Goal: Information Seeking & Learning: Learn about a topic

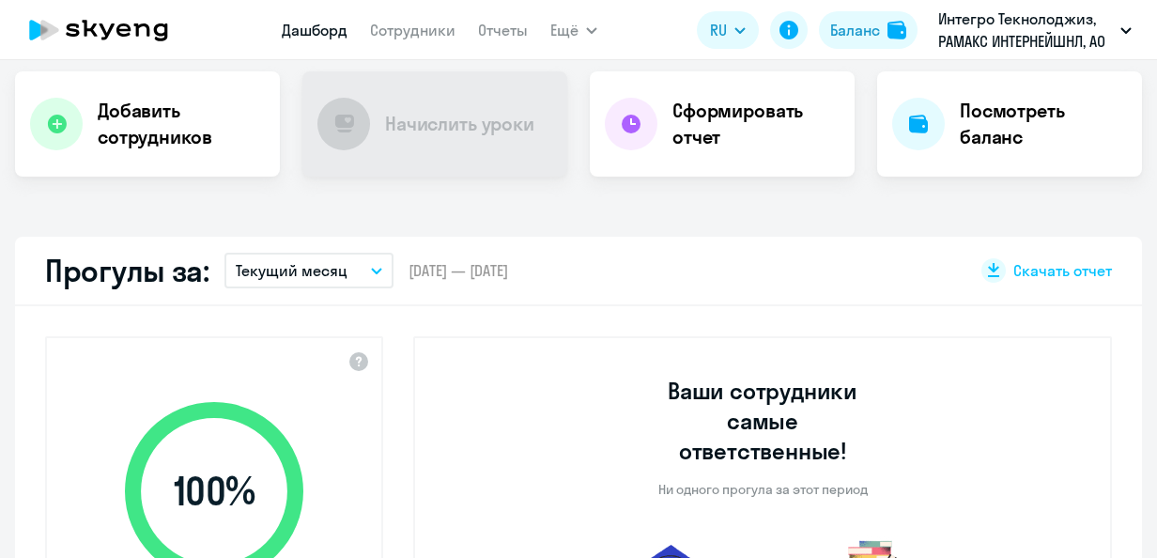
scroll to position [657, 0]
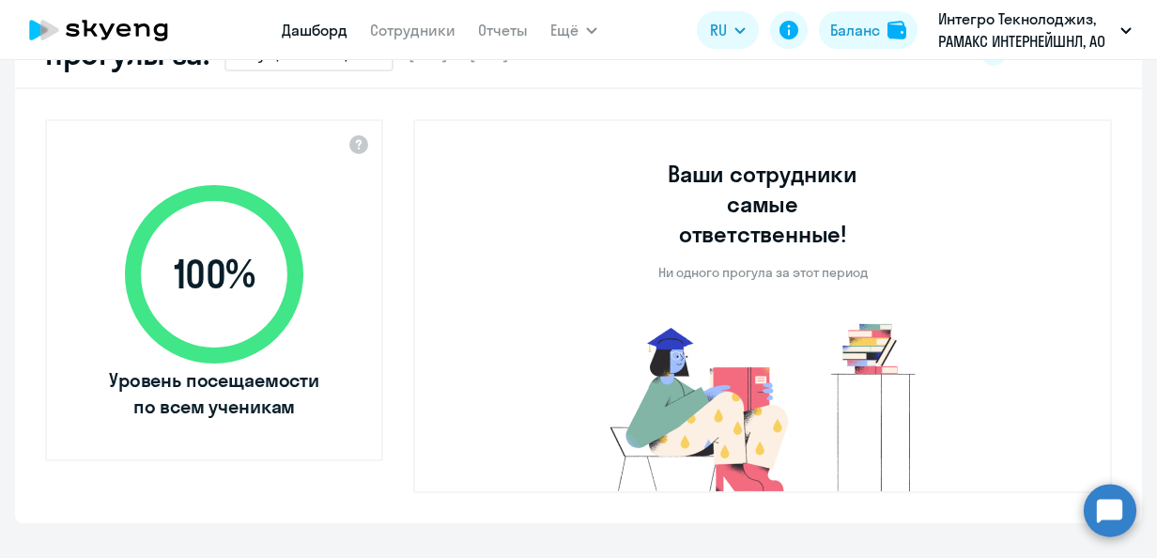
select select "30"
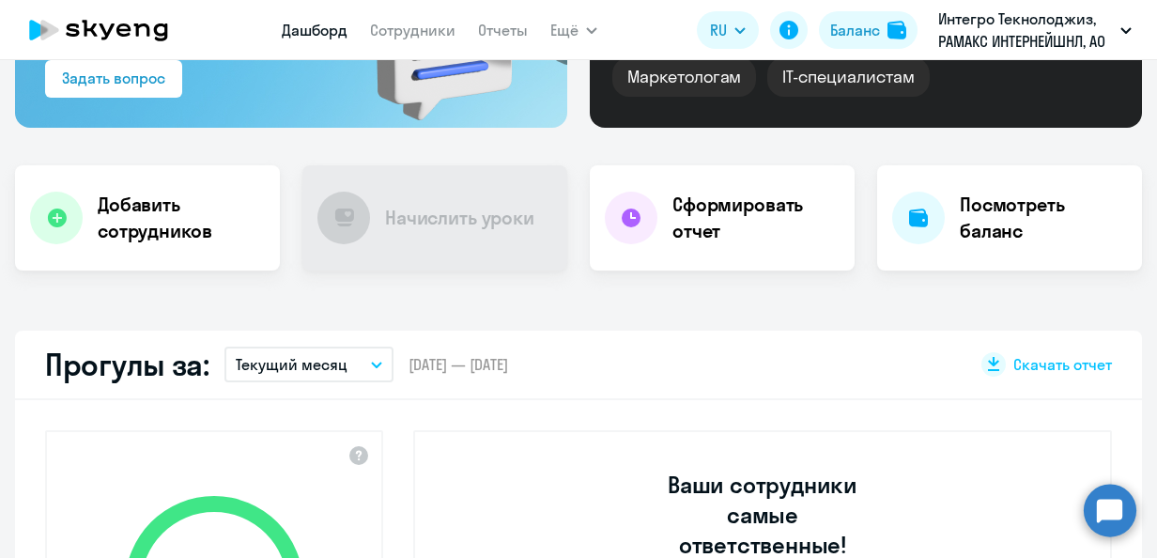
scroll to position [0, 0]
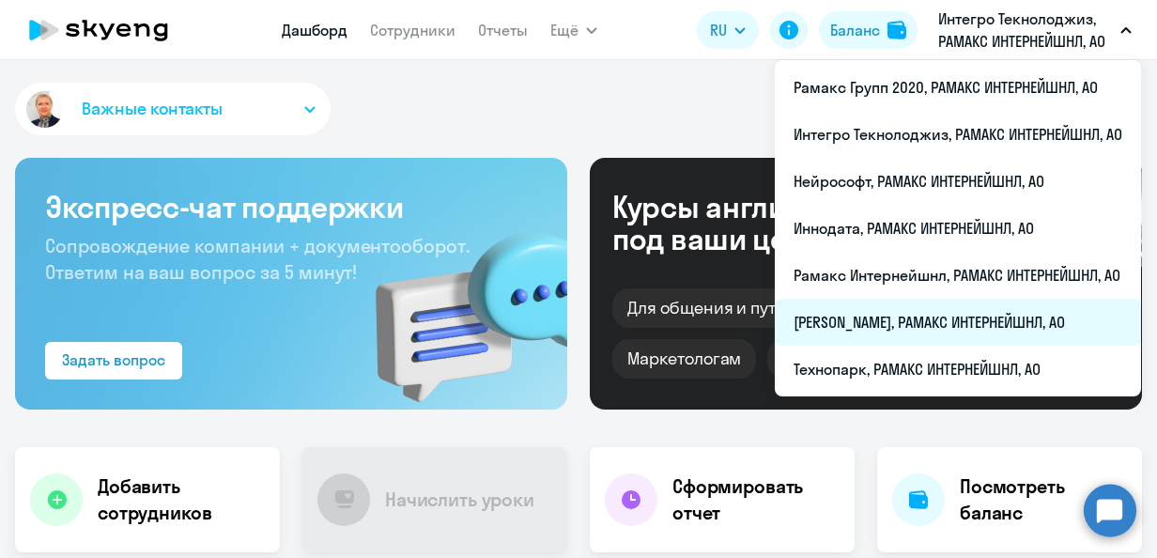
click at [875, 315] on li "[PERSON_NAME], РАМАКС ИНТЕРНЕЙШНЛ, АО" at bounding box center [958, 322] width 366 height 47
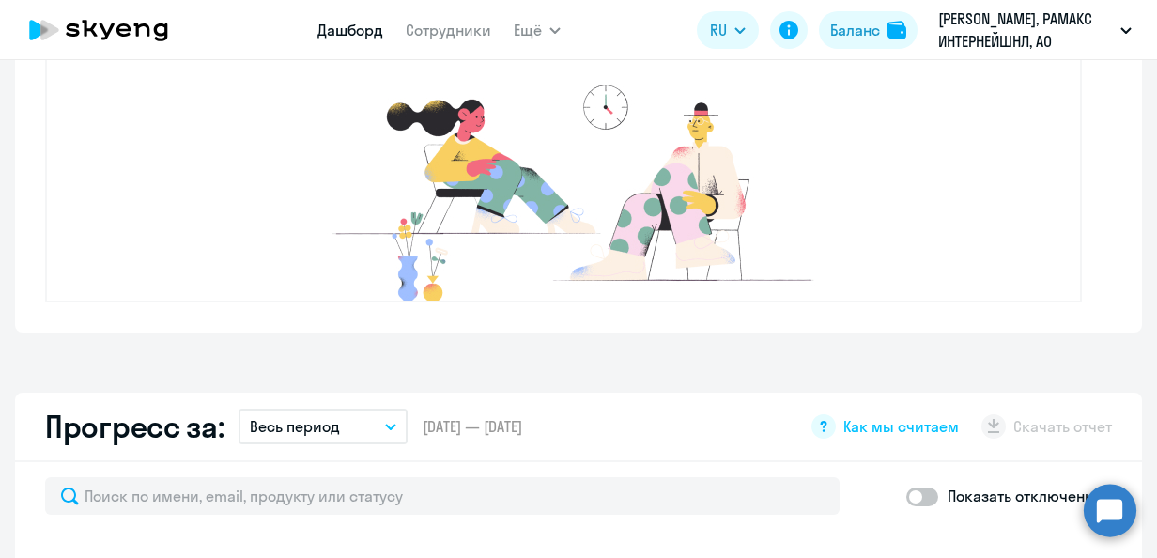
select select "30"
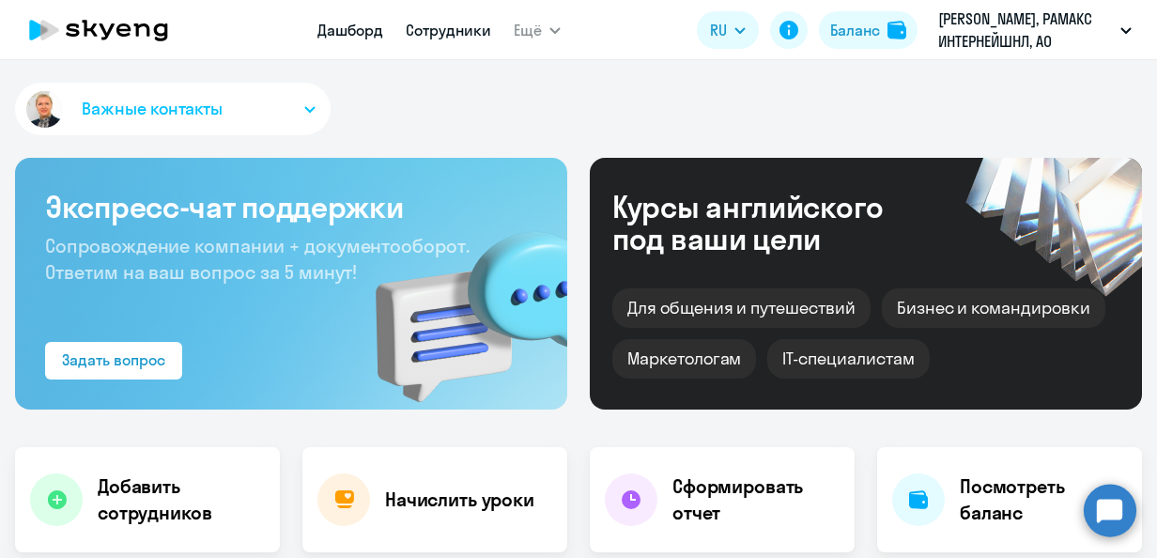
click at [454, 36] on link "Сотрудники" at bounding box center [448, 30] width 85 height 19
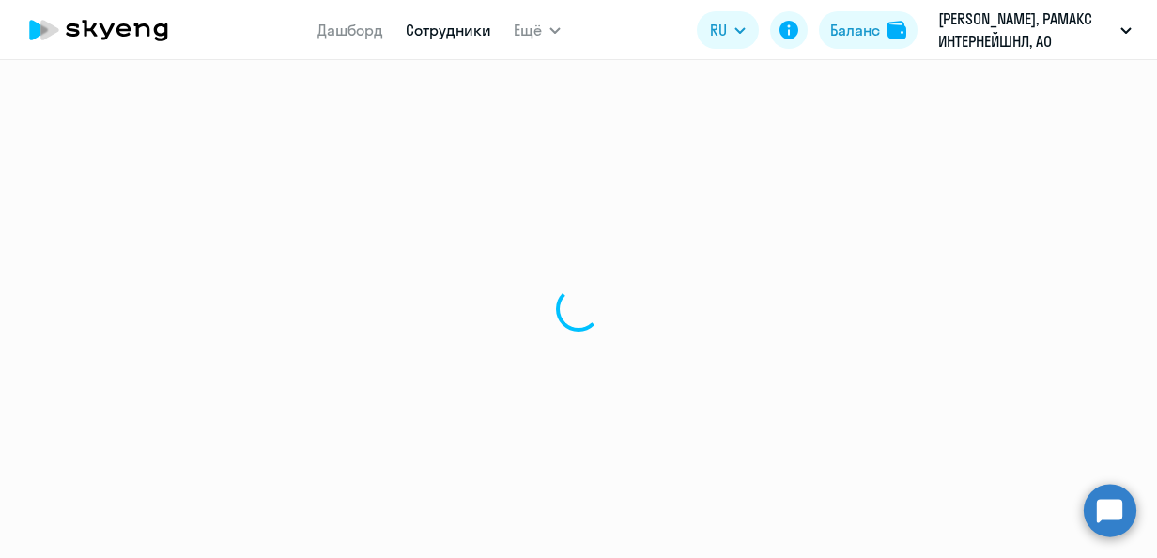
select select "30"
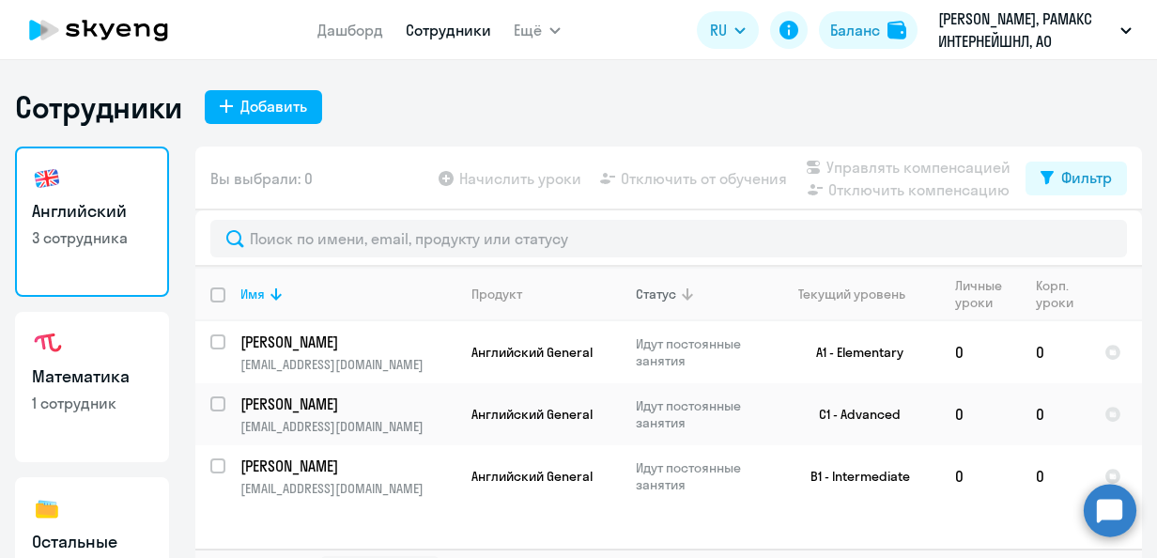
scroll to position [43, 0]
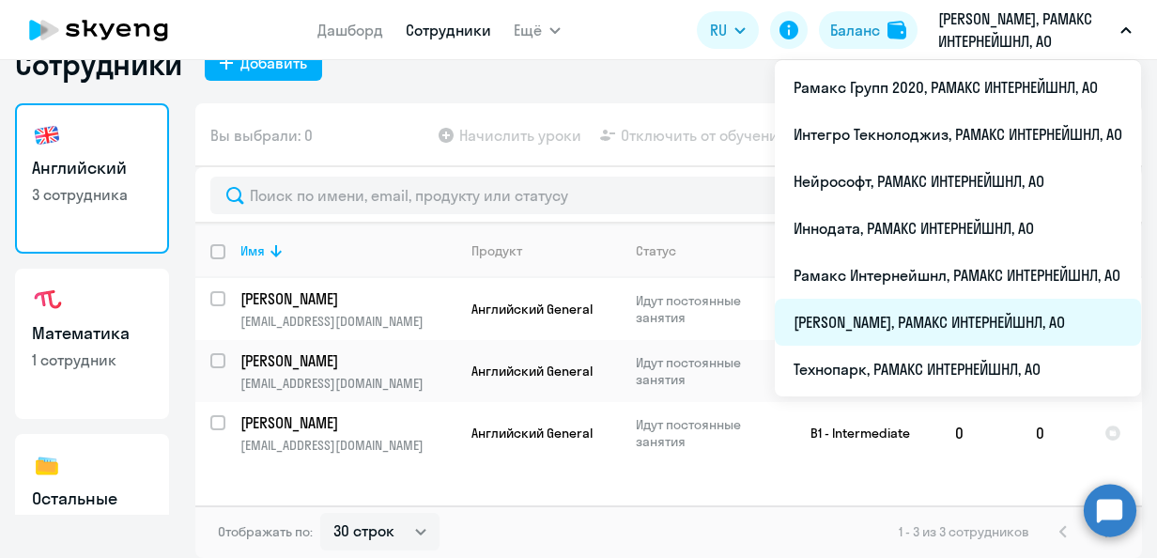
click at [842, 323] on li "[PERSON_NAME], РАМАКС ИНТЕРНЕЙШНЛ, АО" at bounding box center [958, 322] width 366 height 47
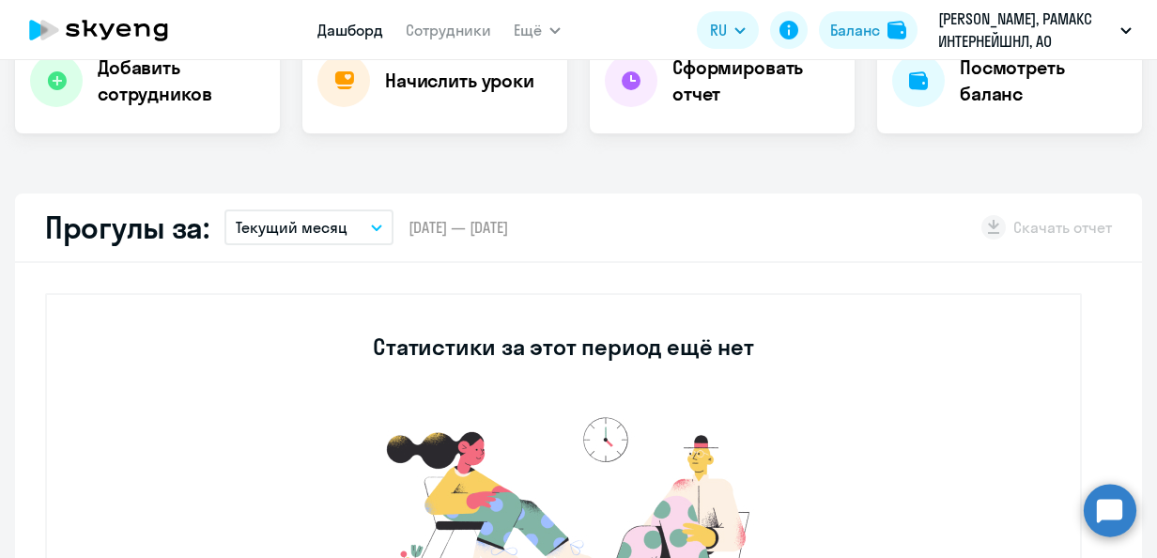
select select "30"
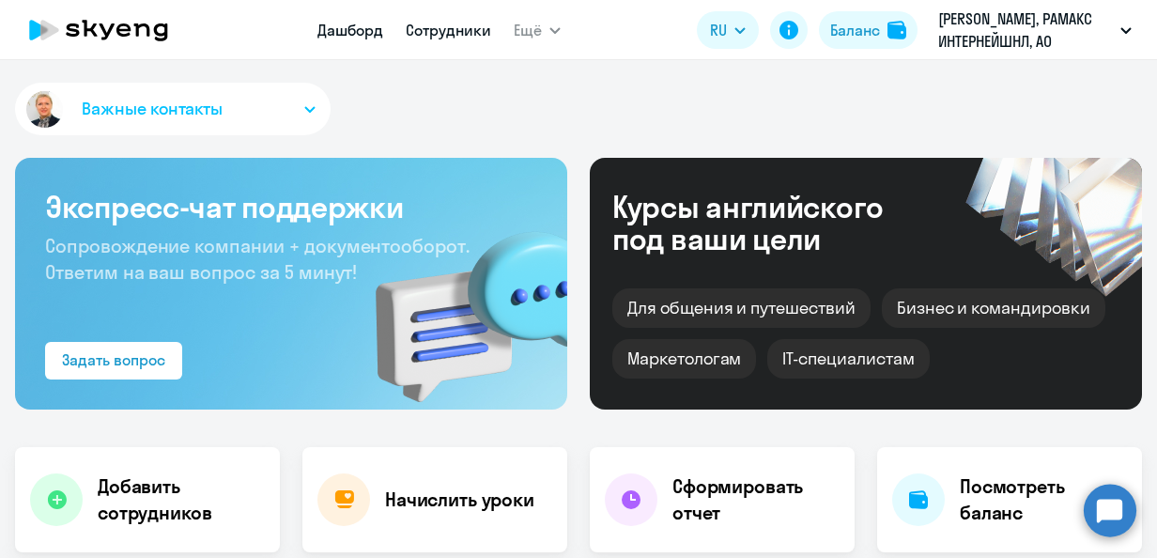
click at [434, 26] on link "Сотрудники" at bounding box center [448, 30] width 85 height 19
select select "30"
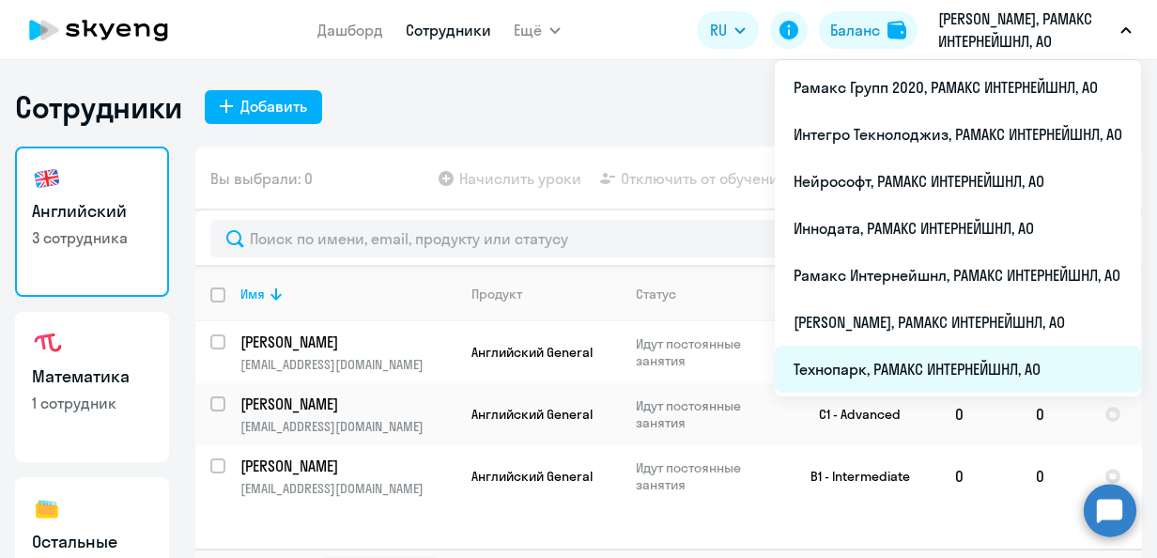
click at [856, 372] on li "Технопарк, РАМАКС ИНТЕРНЕЙШНЛ, АО" at bounding box center [958, 369] width 366 height 47
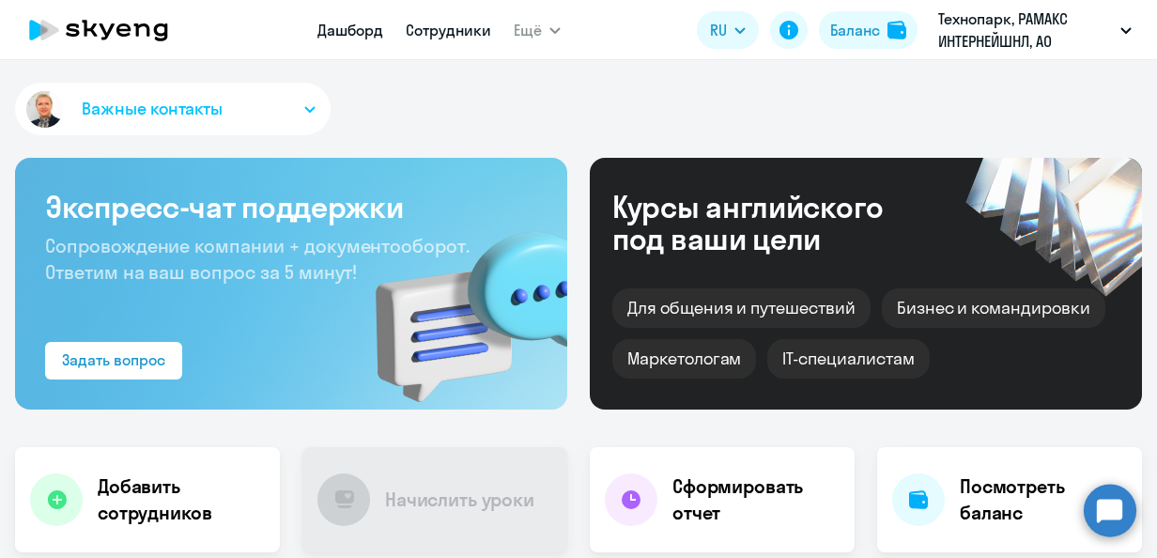
click at [454, 26] on link "Сотрудники" at bounding box center [448, 30] width 85 height 19
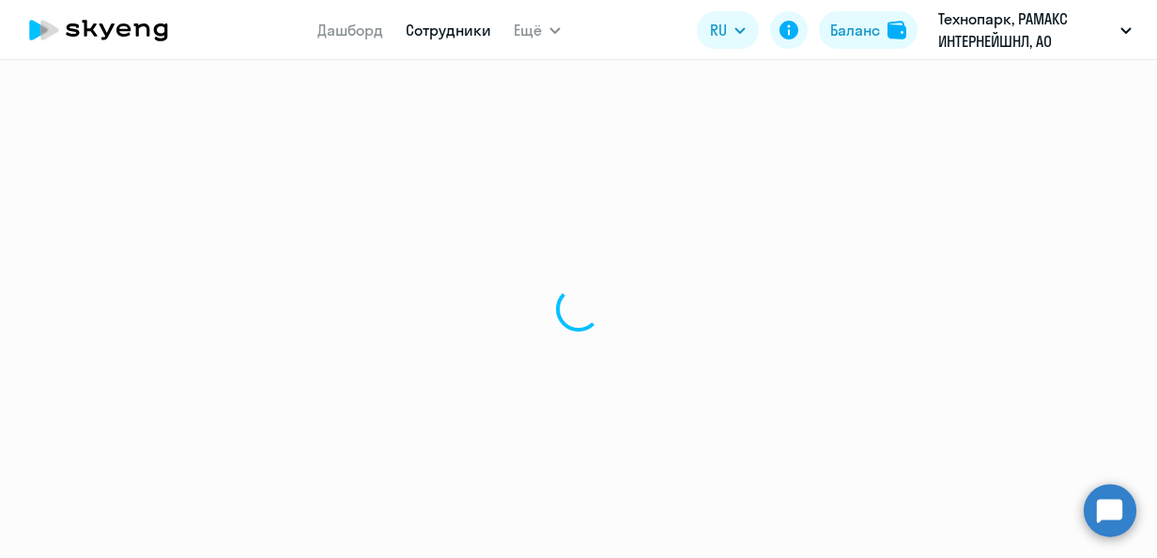
select select "30"
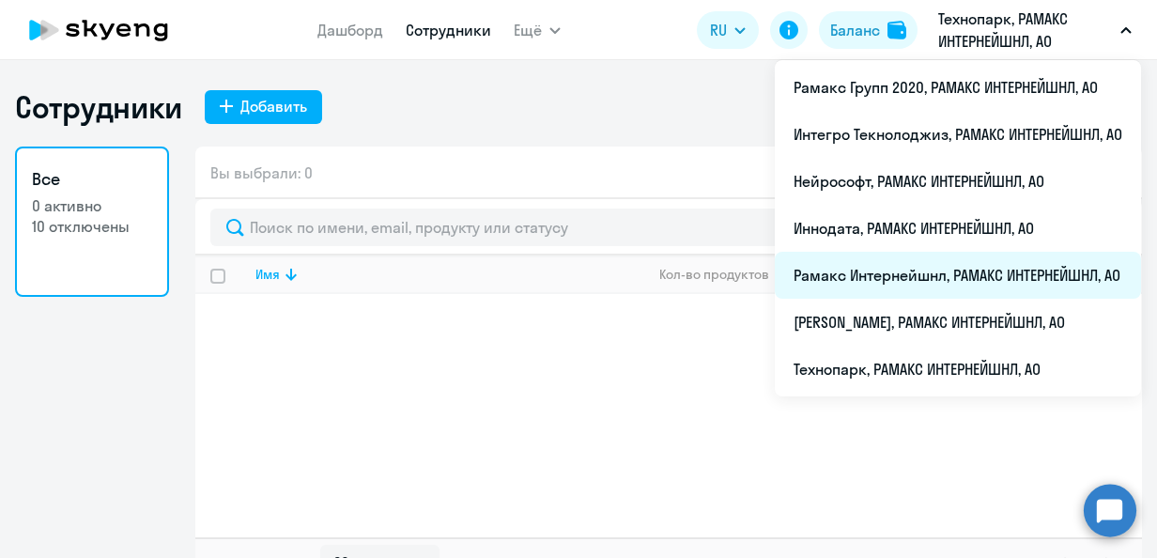
click at [877, 274] on li "Рамакс Интернейшнл, РАМАКС ИНТЕРНЕЙШНЛ, АО" at bounding box center [958, 275] width 366 height 47
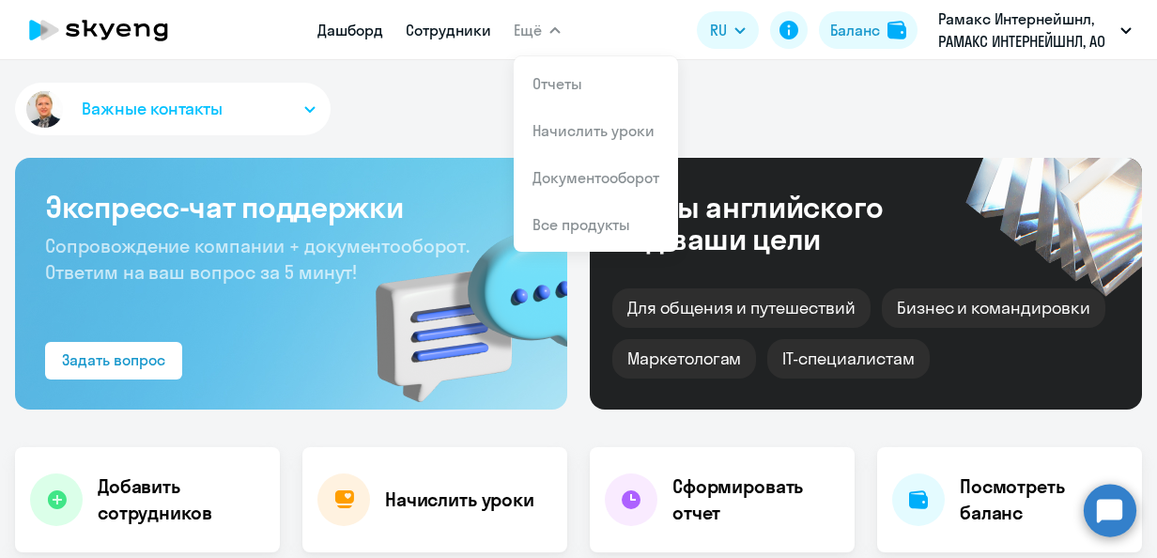
click at [465, 30] on link "Сотрудники" at bounding box center [448, 30] width 85 height 19
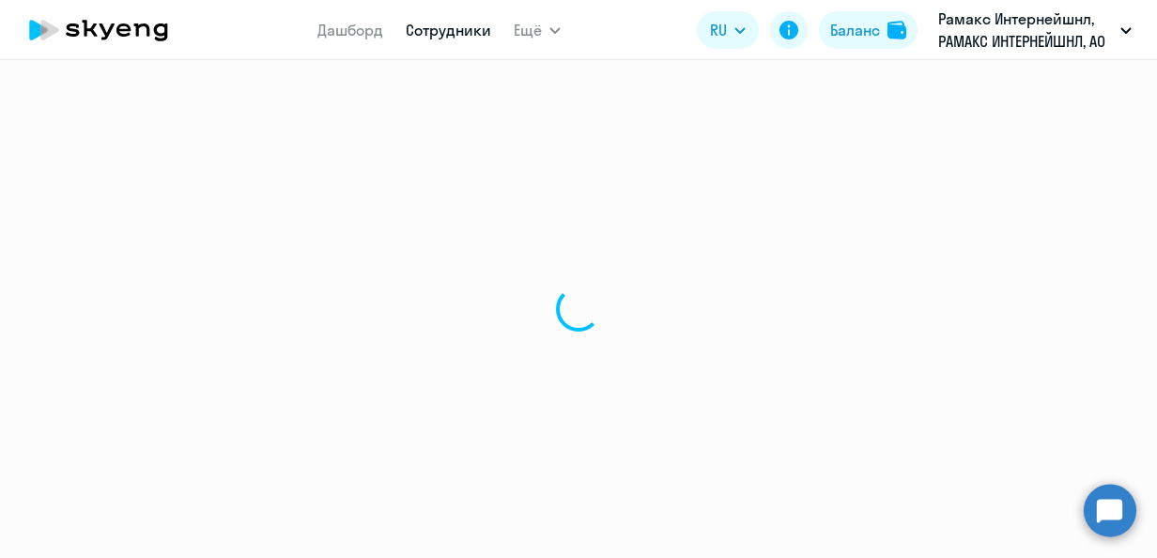
select select "30"
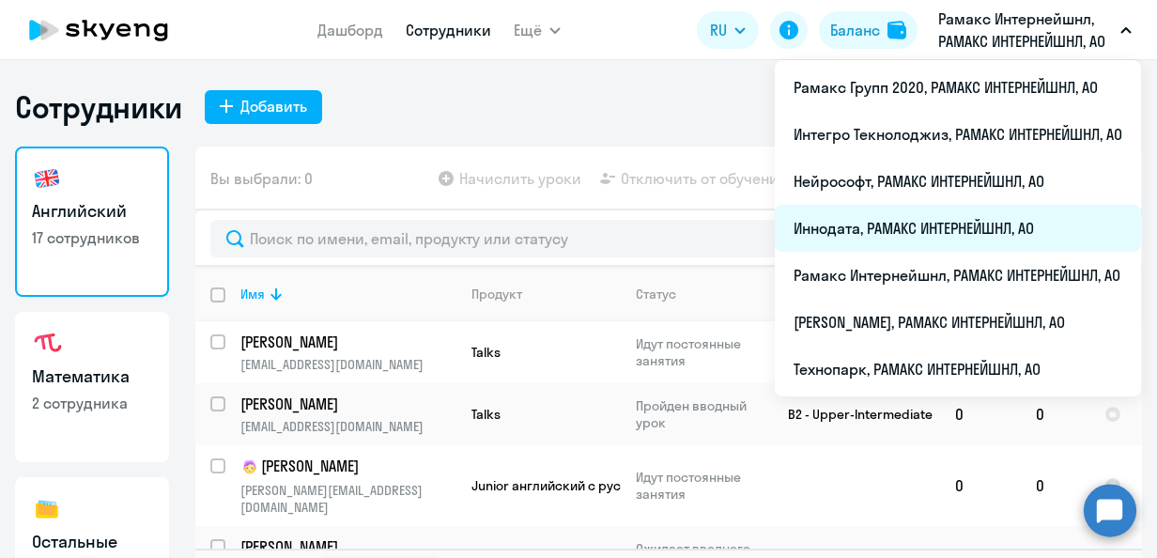
click at [834, 233] on li "Иннодата, РАМАКС ИНТЕРНЕЙШНЛ, АО" at bounding box center [958, 228] width 366 height 47
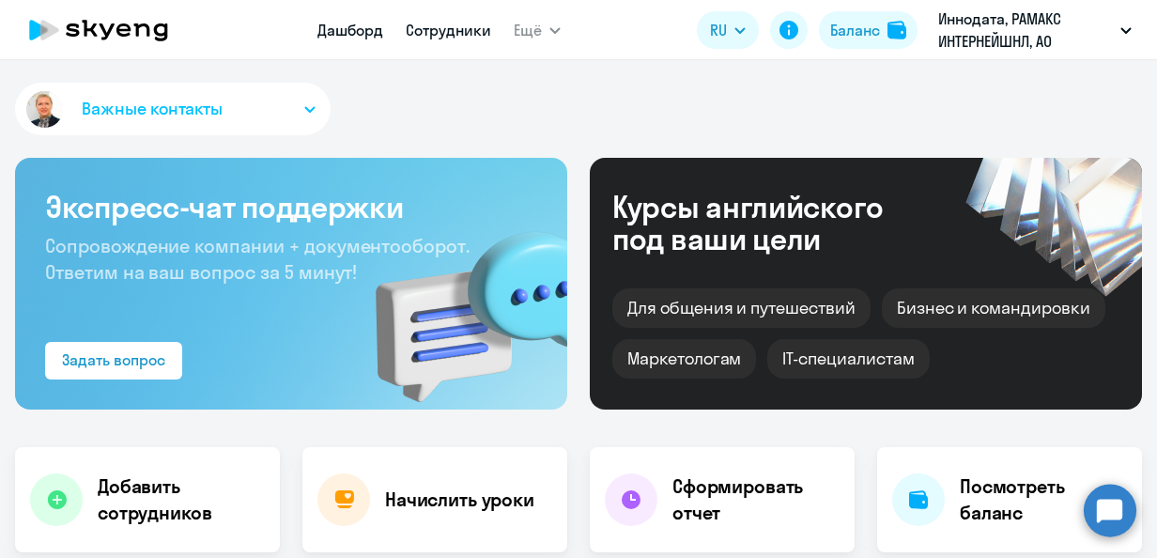
select select "30"
click at [447, 30] on link "Сотрудники" at bounding box center [448, 30] width 85 height 19
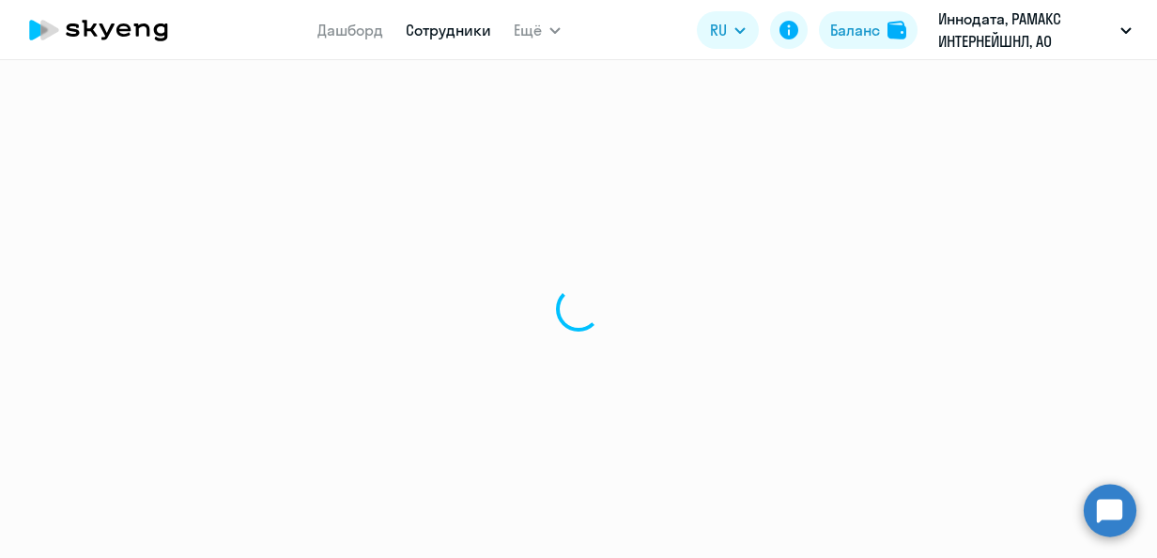
select select "30"
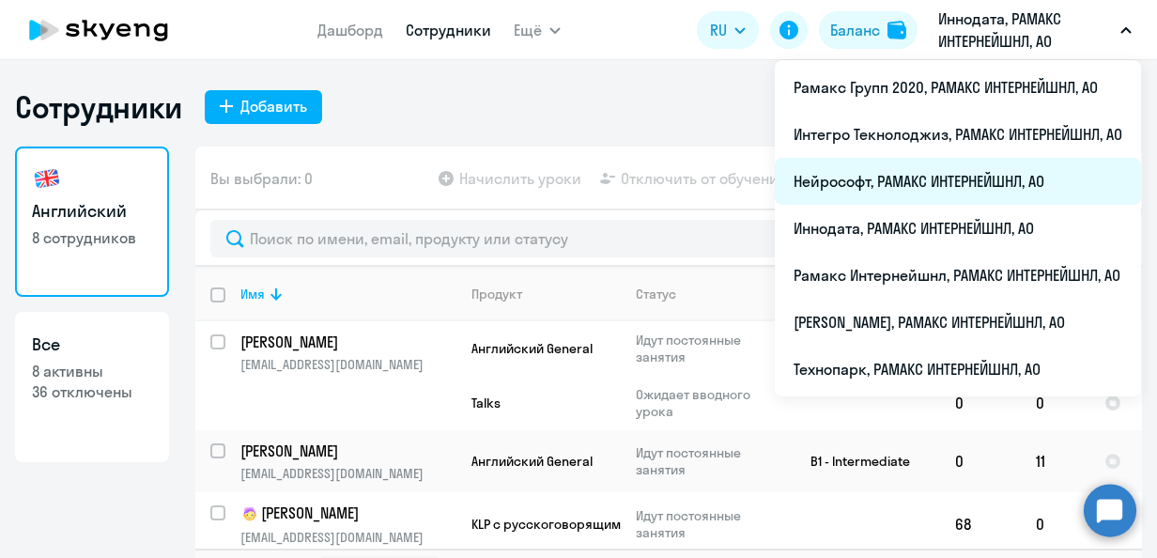
click at [831, 183] on li "Нейрософт, РАМАКС ИНТЕРНЕЙШНЛ, АО" at bounding box center [958, 181] width 366 height 47
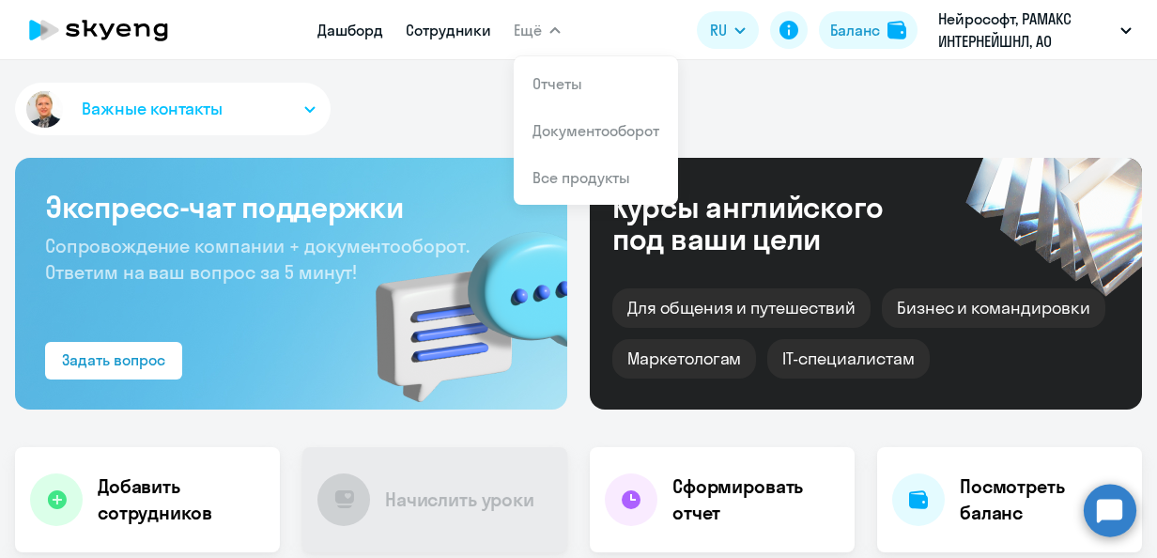
click at [446, 25] on link "Сотрудники" at bounding box center [448, 30] width 85 height 19
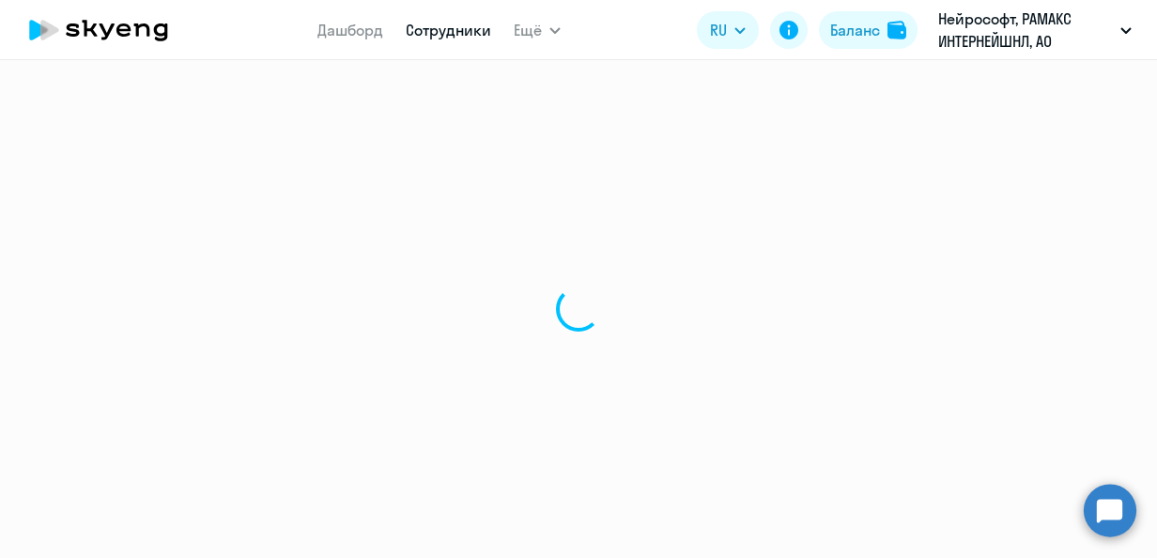
select select "30"
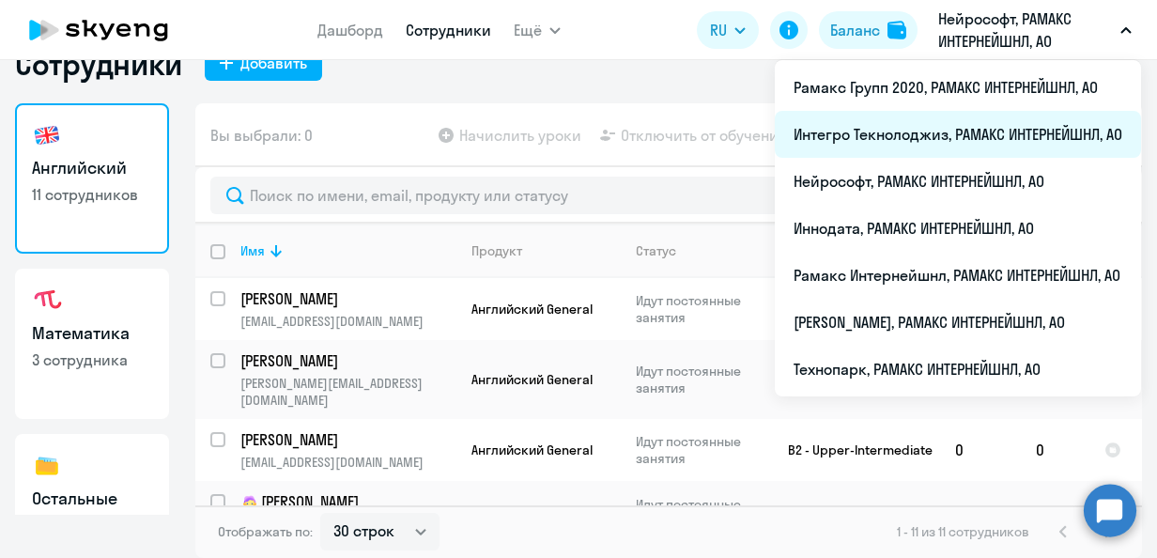
click at [836, 137] on li "Интегро Текнолоджиз, РАМАКС ИНТЕРНЕЙШНЛ, АО" at bounding box center [958, 134] width 366 height 47
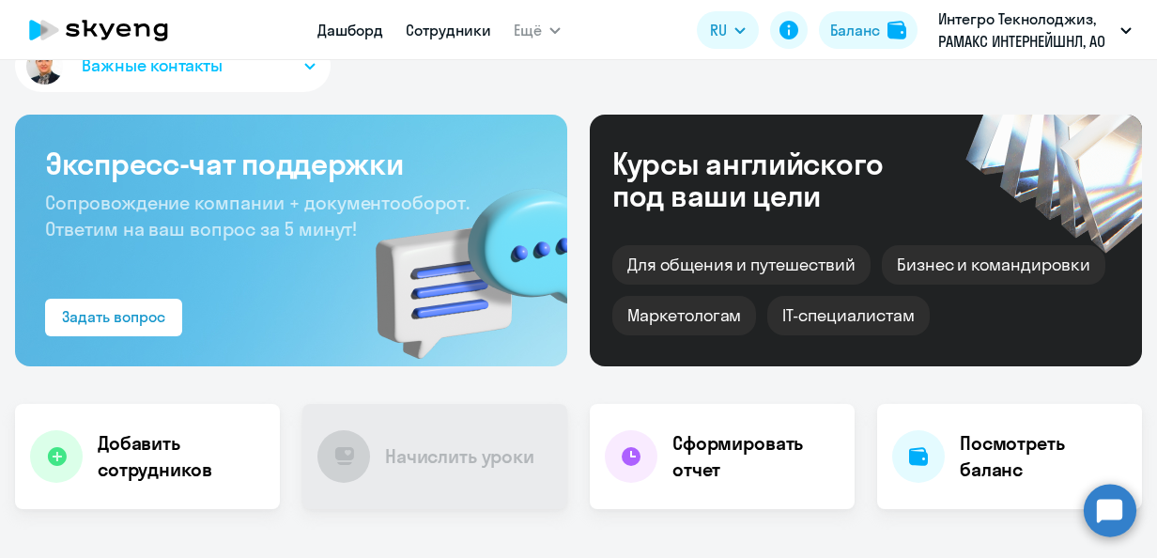
click at [451, 24] on link "Сотрудники" at bounding box center [448, 30] width 85 height 19
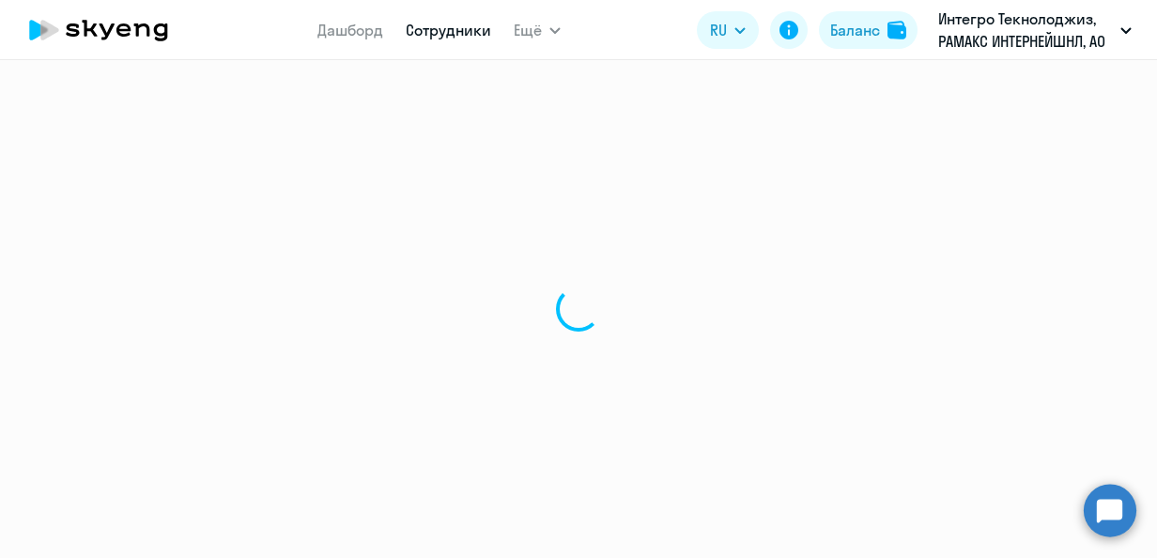
select select "30"
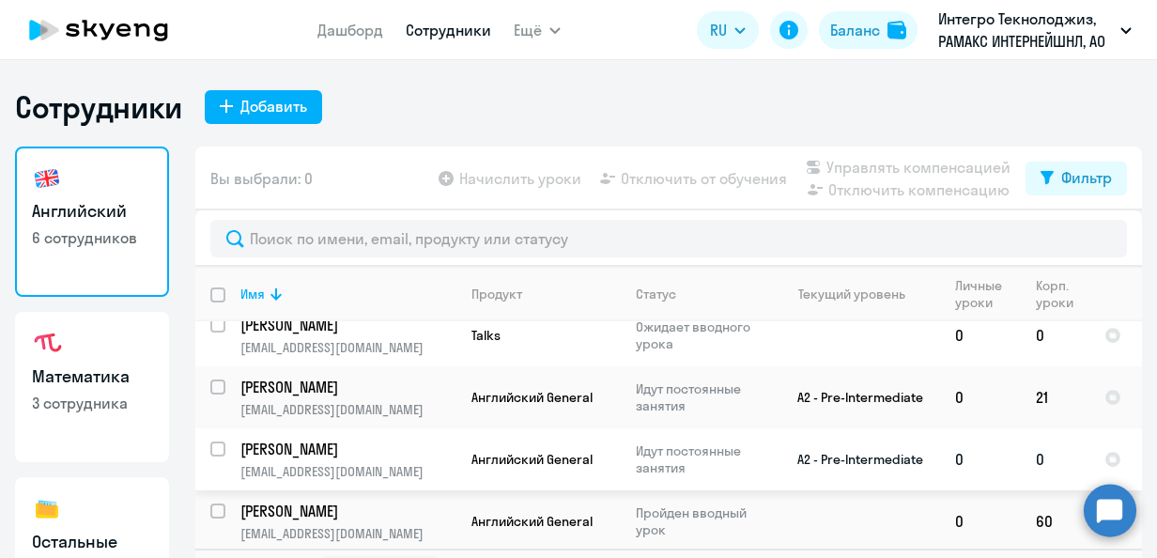
scroll to position [43, 0]
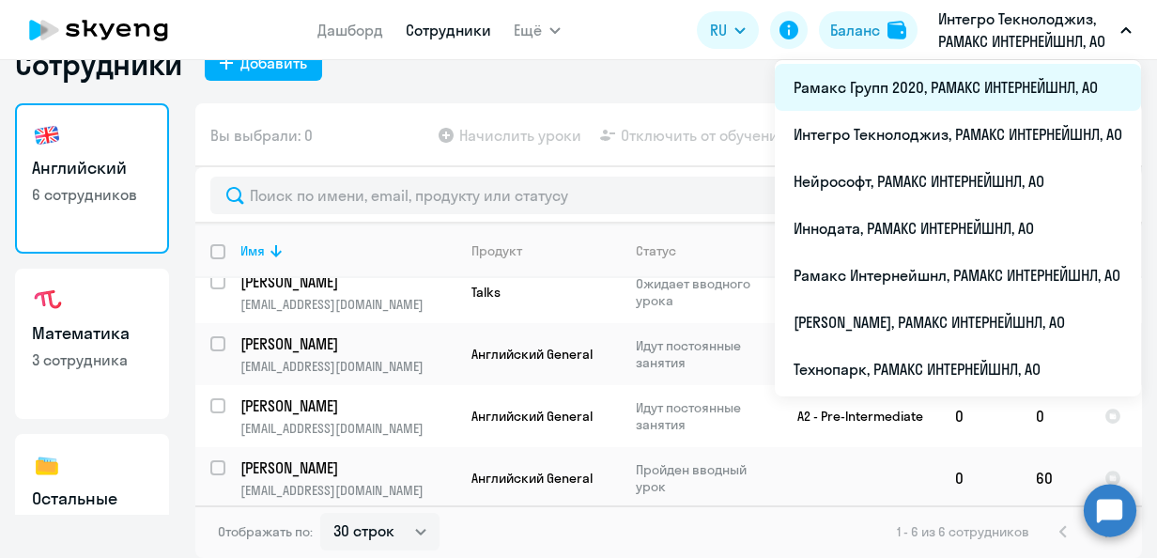
click at [841, 86] on li "Рамакс Групп 2020, РАМАКС ИНТЕРНЕЙШНЛ, АО" at bounding box center [958, 87] width 366 height 47
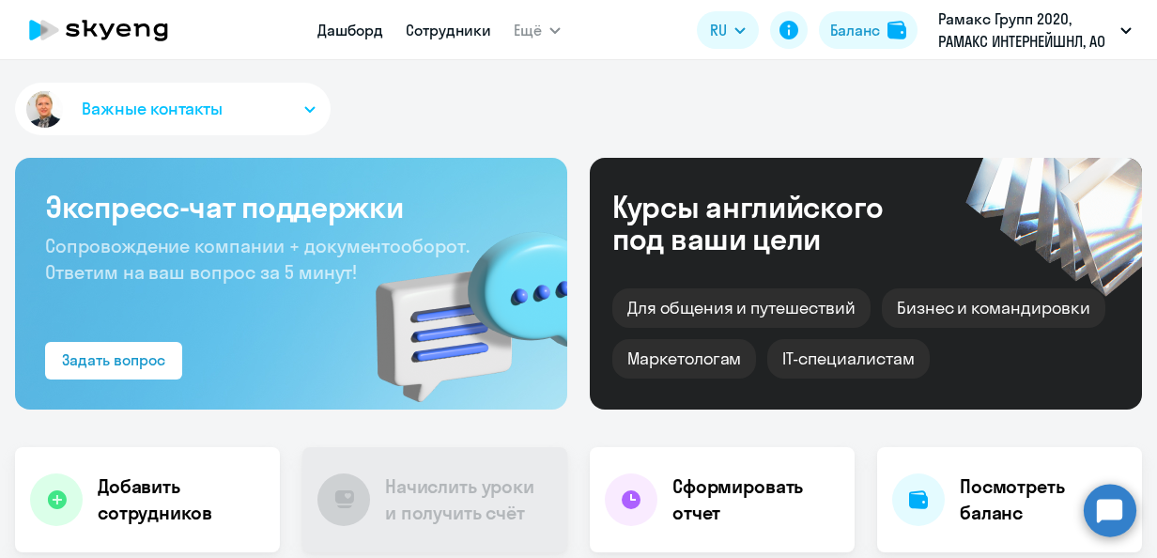
click at [426, 28] on link "Сотрудники" at bounding box center [448, 30] width 85 height 19
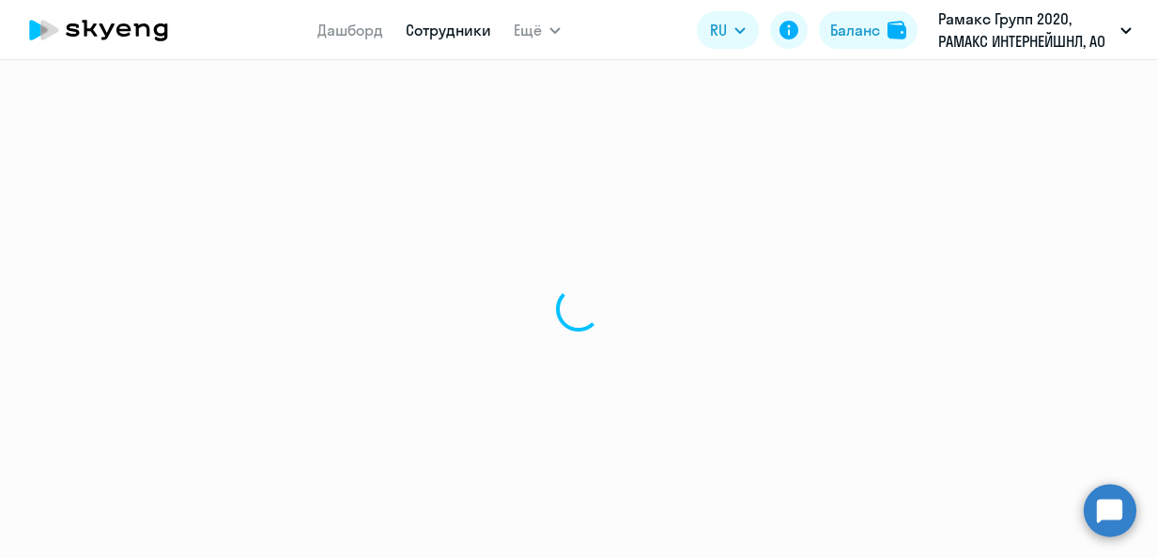
select select "30"
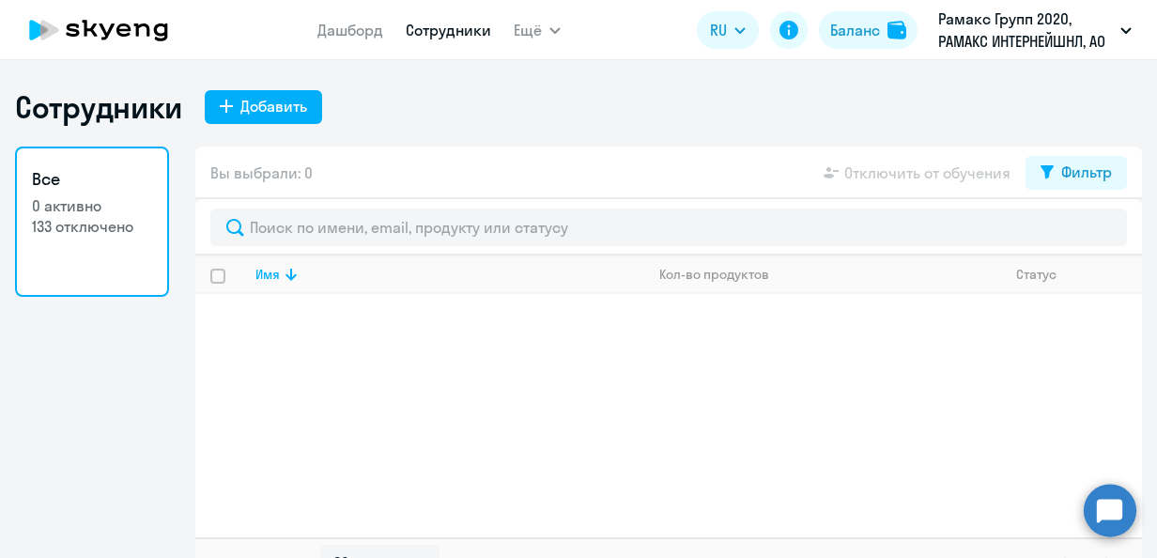
click at [100, 225] on p "133 отключено" at bounding box center [92, 226] width 120 height 21
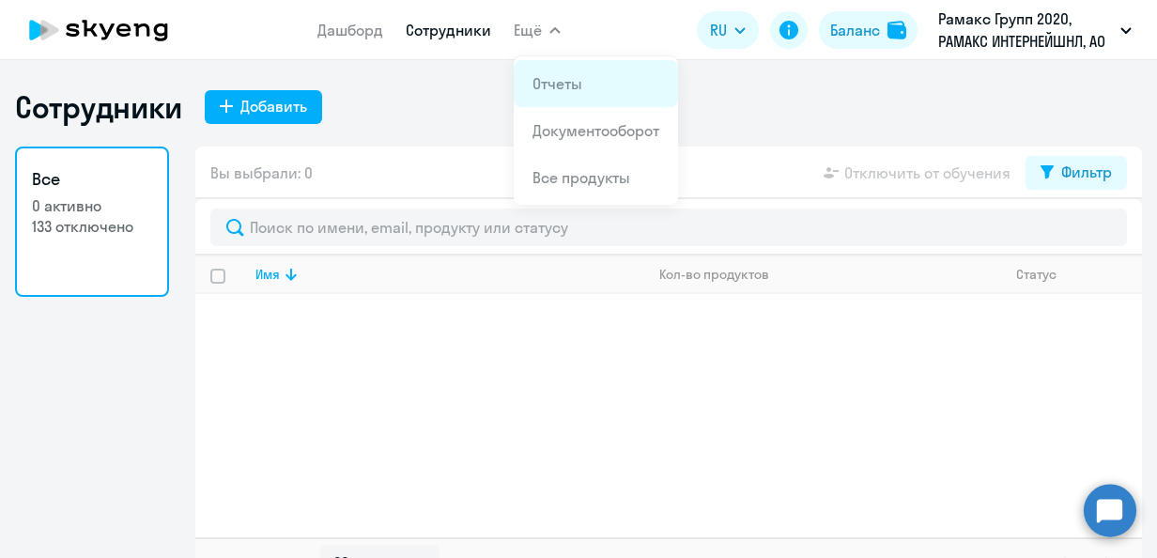
click at [580, 83] on link "Отчеты" at bounding box center [557, 83] width 50 height 19
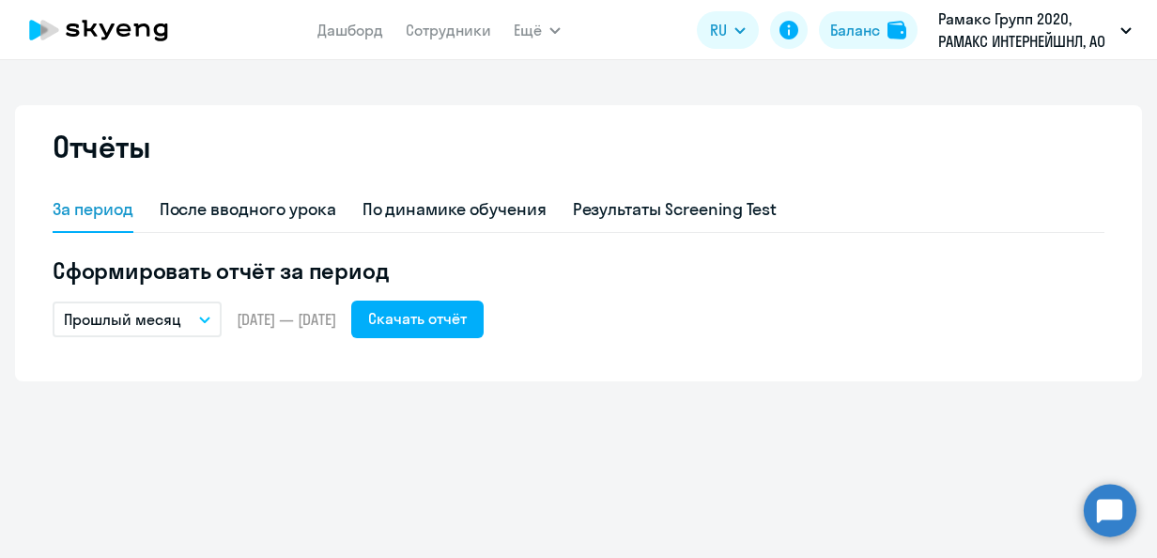
click at [411, 509] on div "Отчёты За период После вводного урока По динамике обучения Результаты Screening…" at bounding box center [578, 309] width 1157 height 498
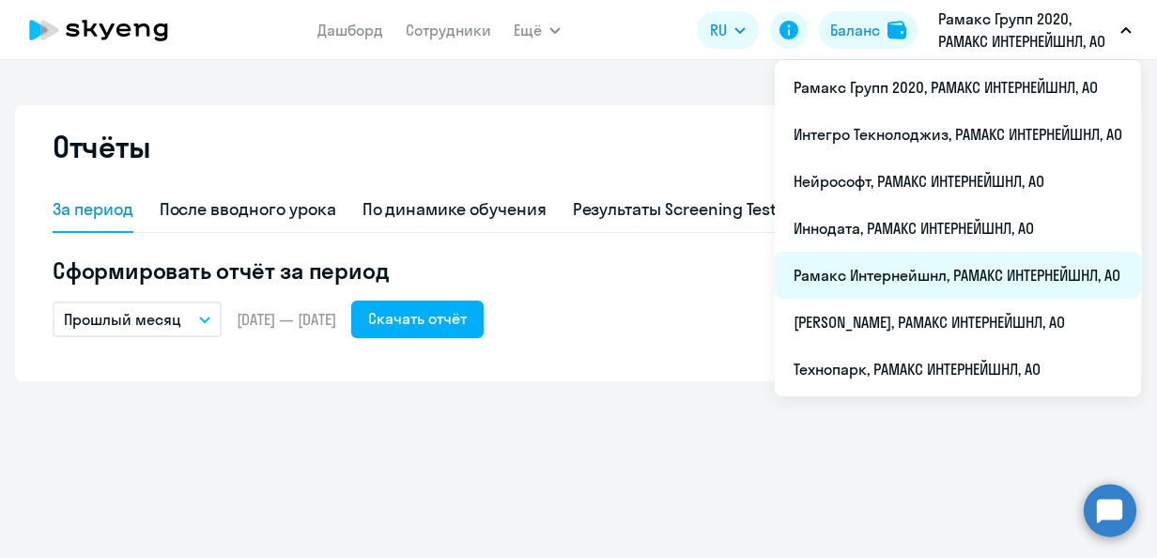
click at [834, 274] on li "Рамакс Интернейшнл, РАМАКС ИНТЕРНЕЙШНЛ, АО" at bounding box center [958, 275] width 366 height 47
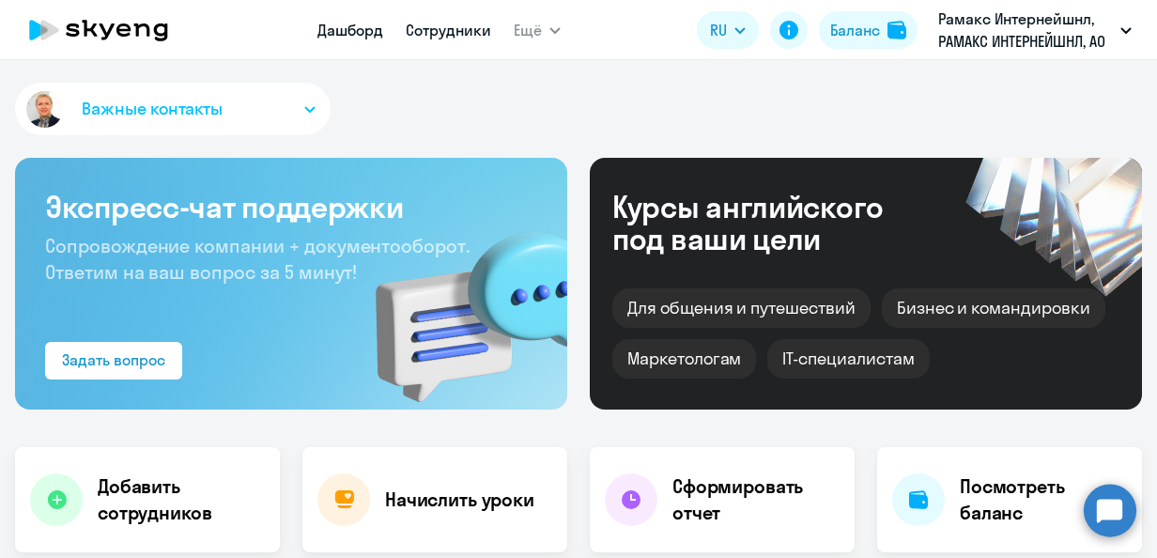
click at [428, 23] on link "Сотрудники" at bounding box center [448, 30] width 85 height 19
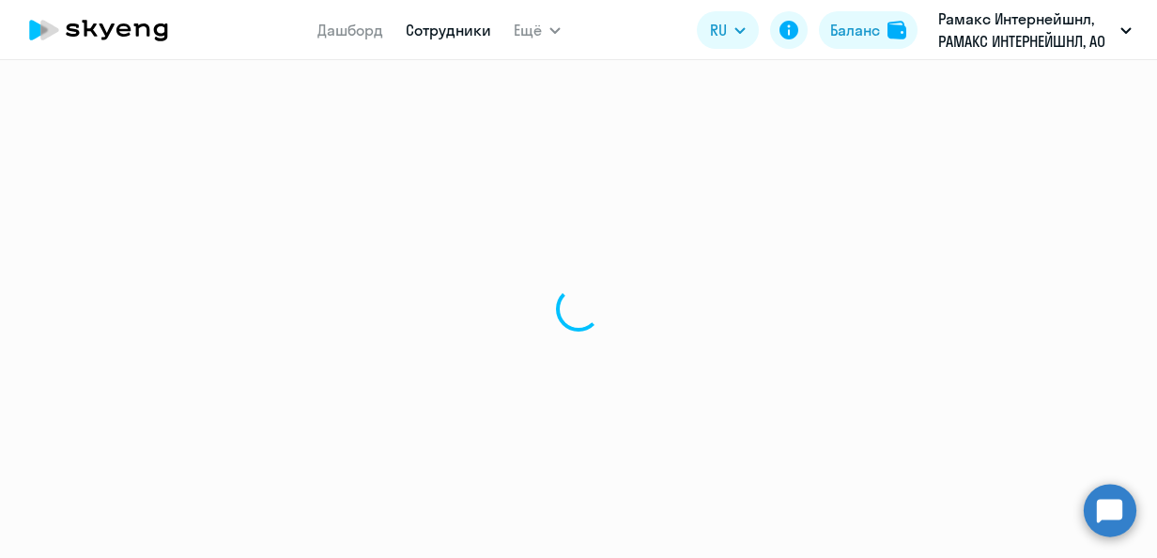
select select "30"
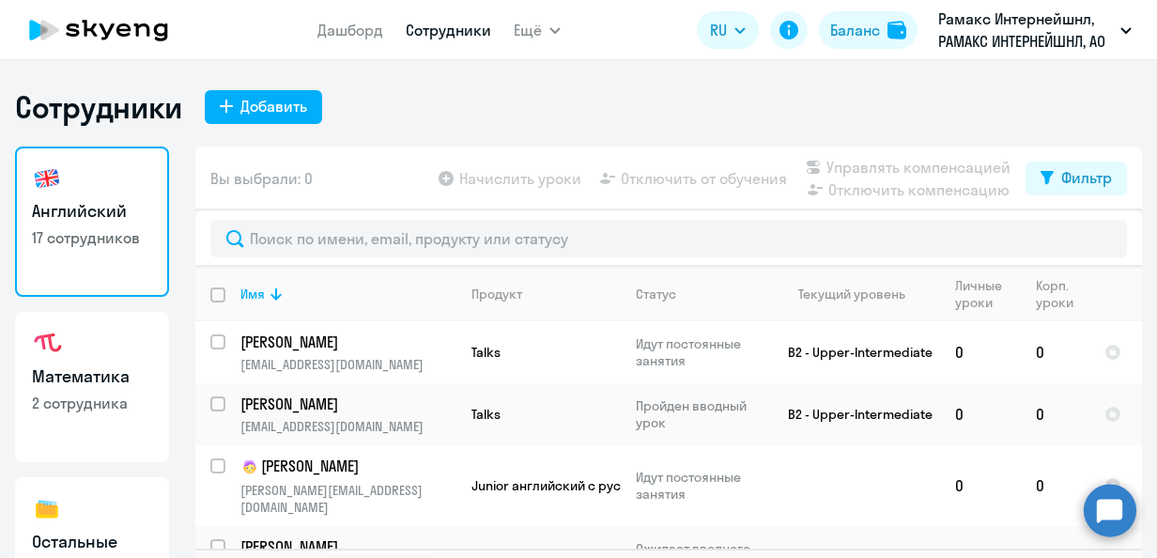
click at [111, 400] on p "2 сотрудника" at bounding box center [92, 402] width 120 height 21
select select "30"
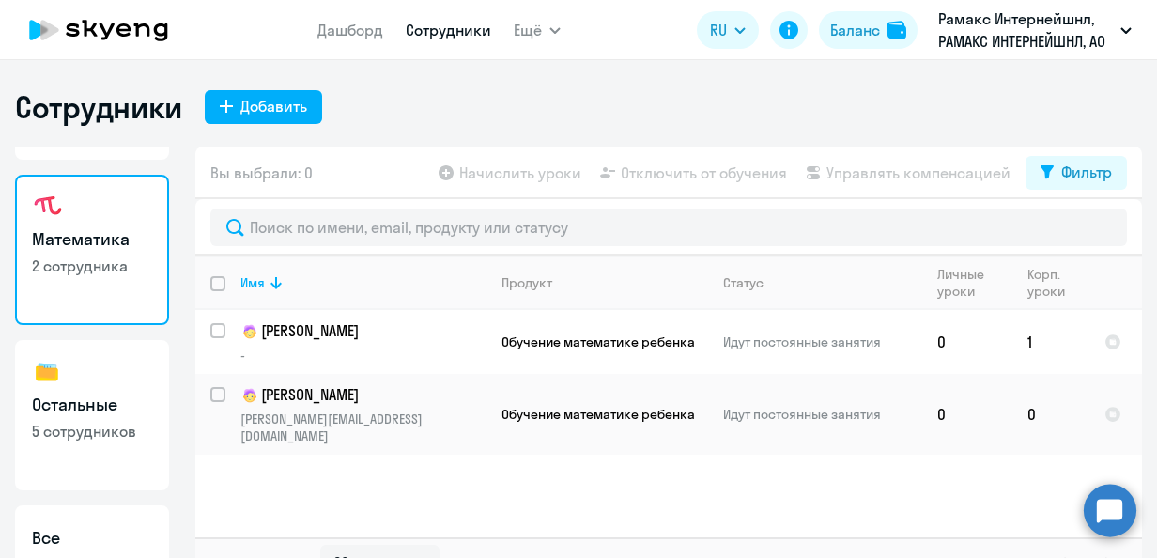
scroll to position [188, 0]
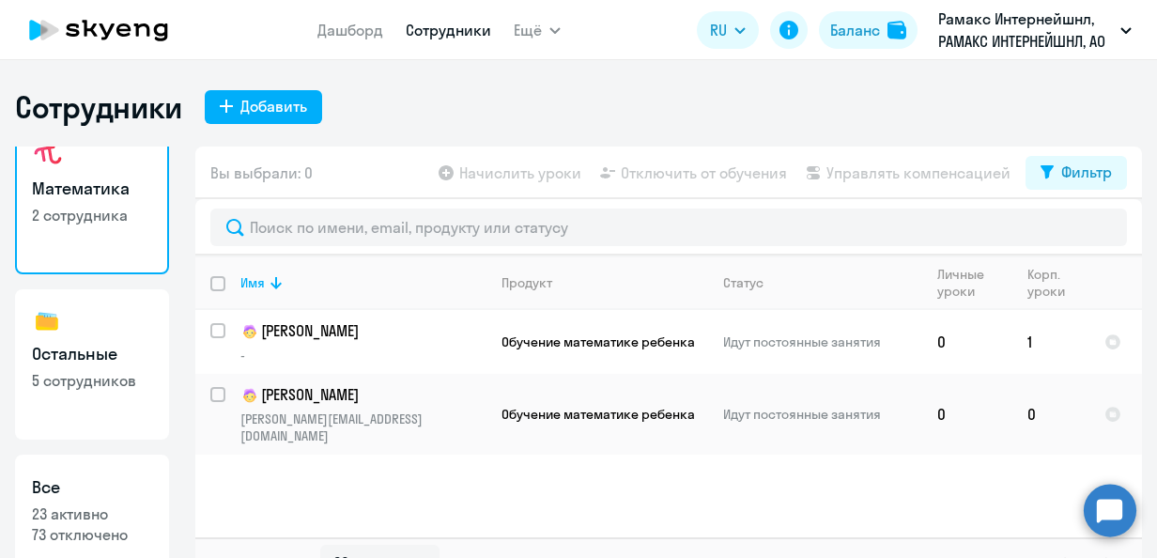
click at [89, 360] on h3 "Остальные" at bounding box center [92, 354] width 120 height 24
select select "30"
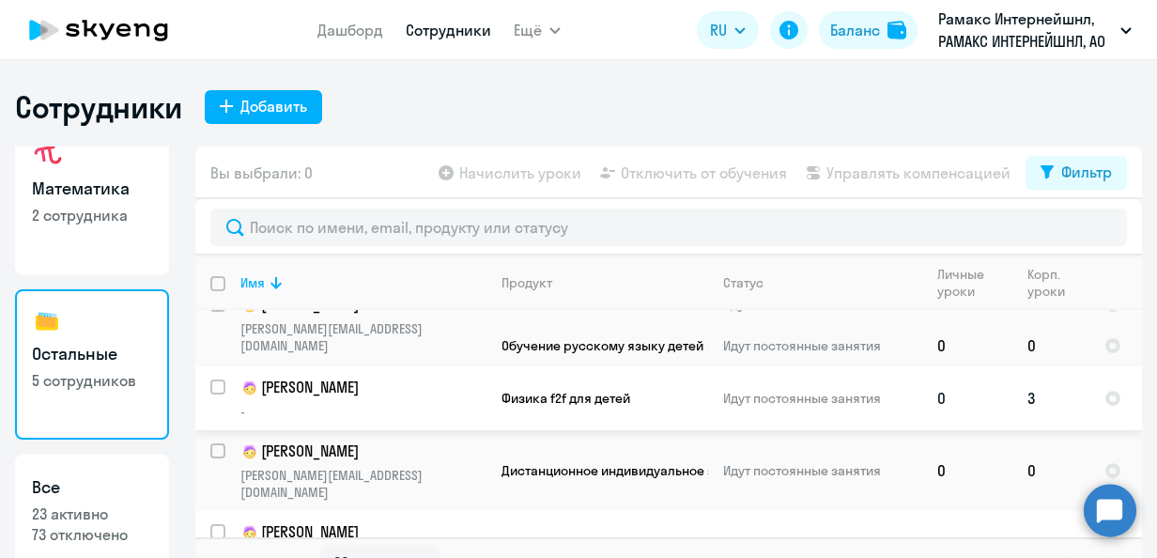
scroll to position [32, 0]
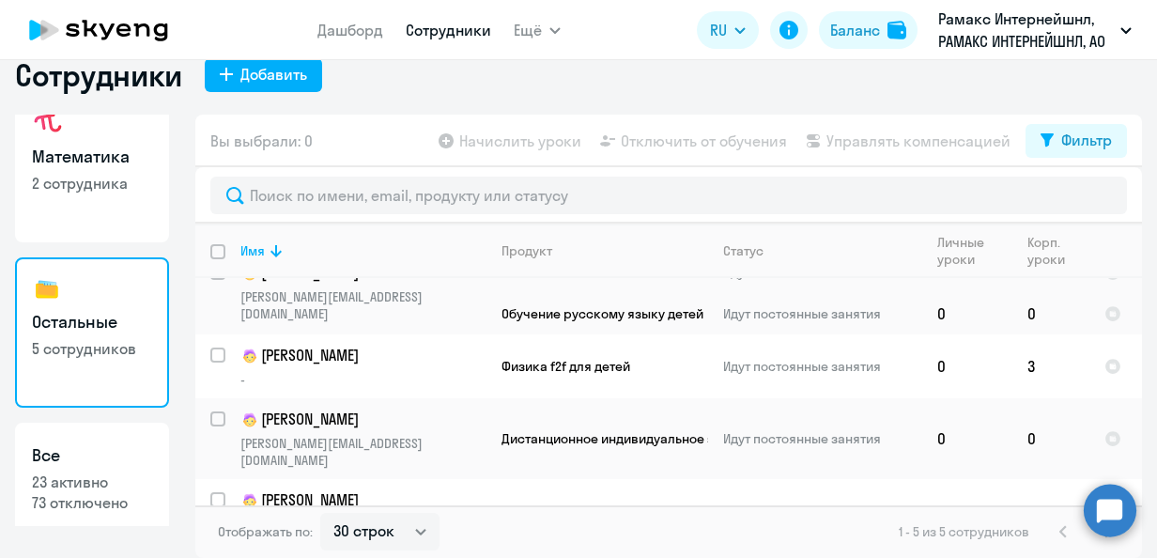
click at [93, 454] on h3 "Все" at bounding box center [92, 455] width 120 height 24
select select "30"
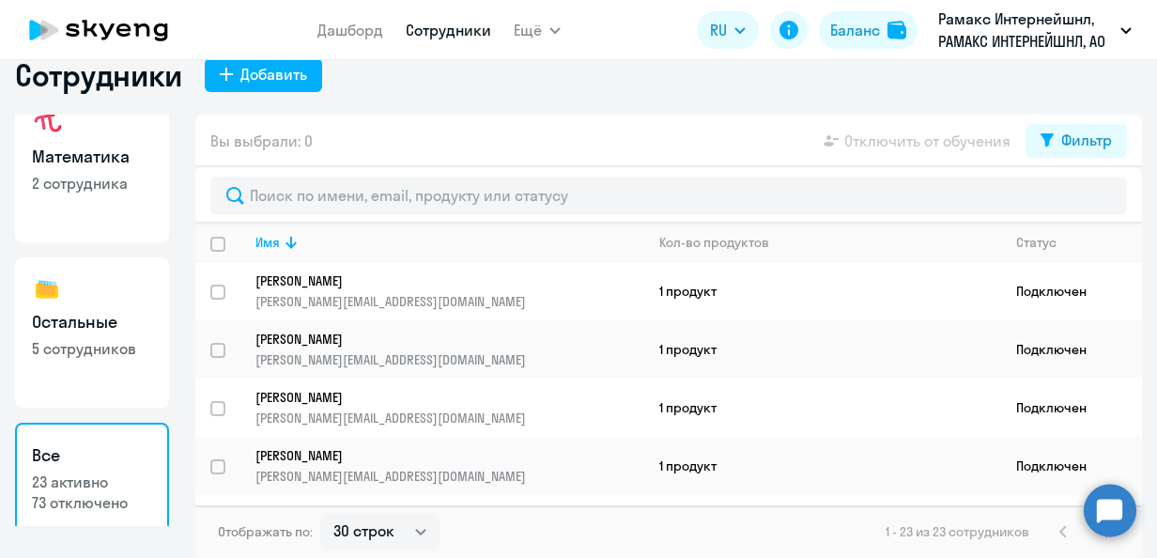
scroll to position [1067, 0]
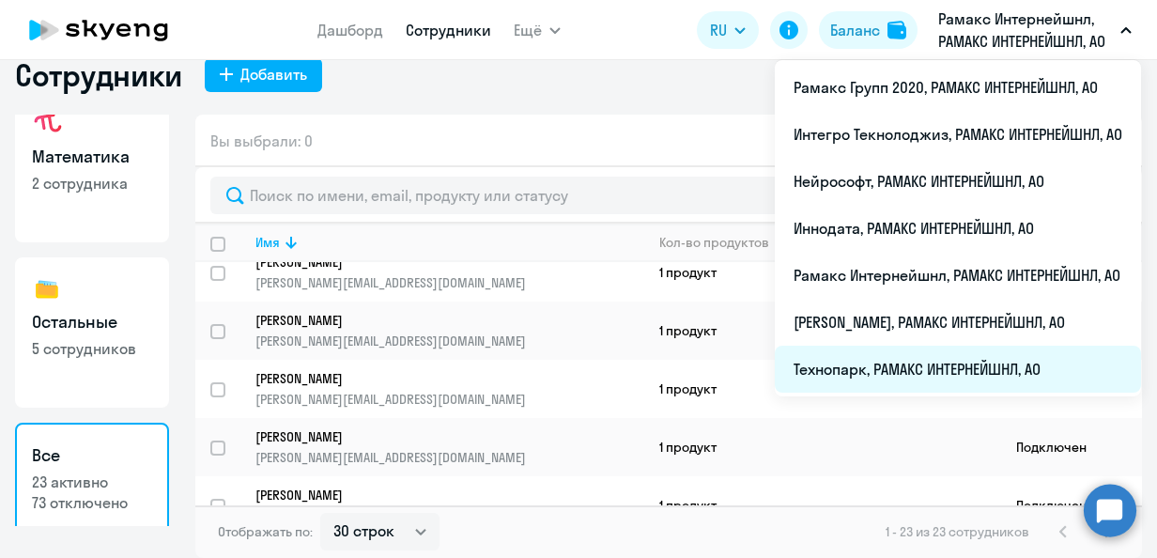
click at [864, 362] on li "Технопарк, РАМАКС ИНТЕРНЕЙШНЛ, АО" at bounding box center [958, 369] width 366 height 47
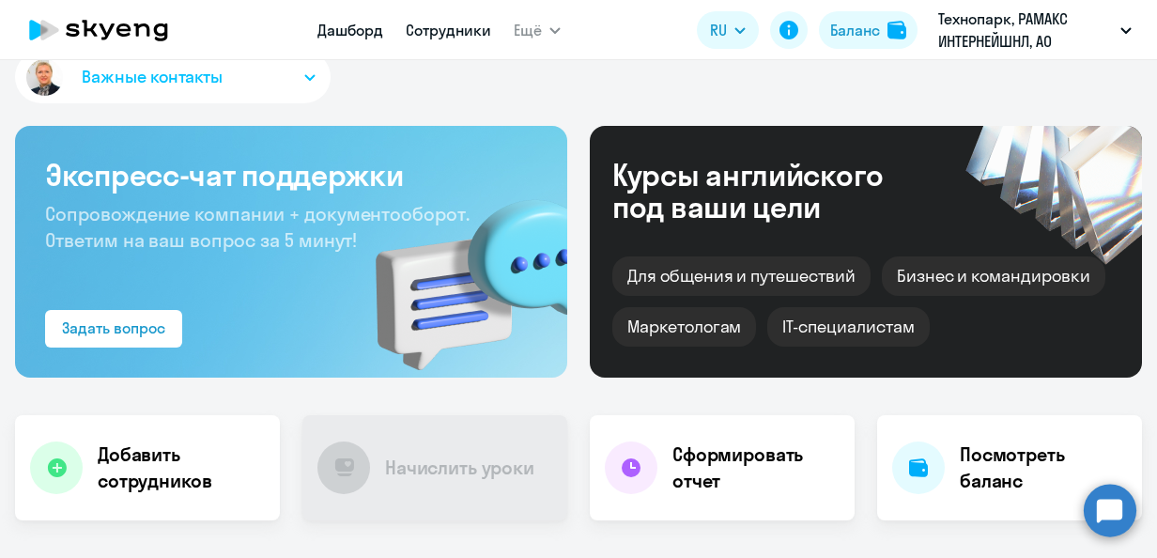
click at [438, 33] on link "Сотрудники" at bounding box center [448, 30] width 85 height 19
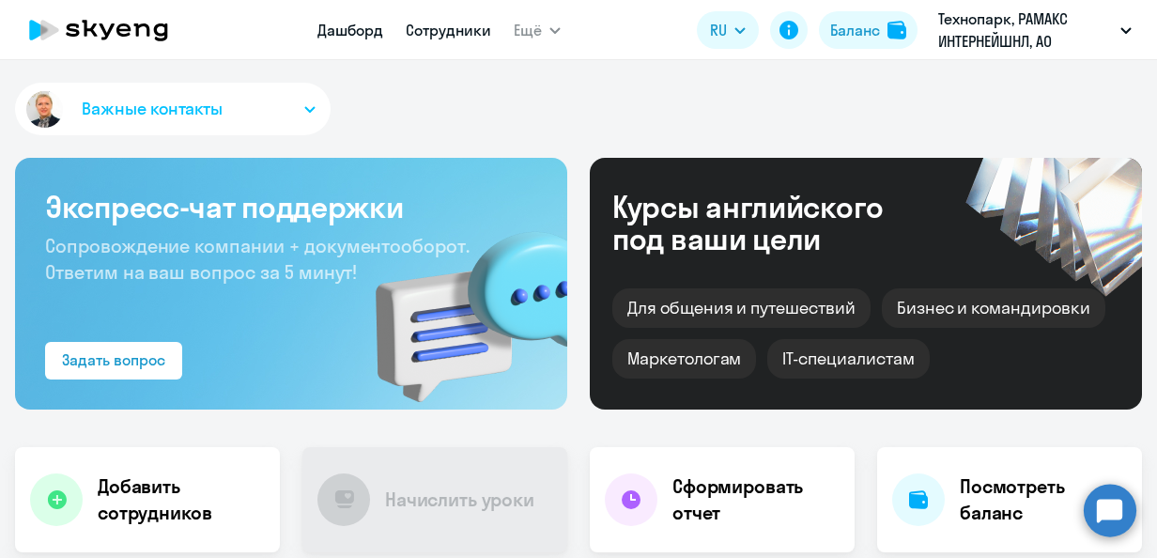
select select "30"
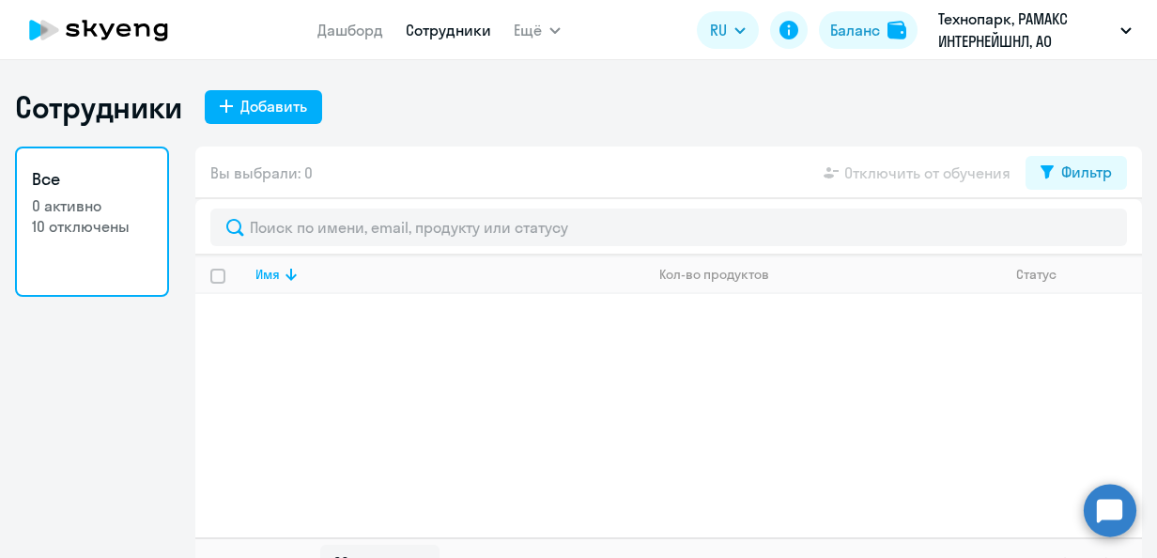
click at [69, 233] on p "10 отключены" at bounding box center [92, 226] width 120 height 21
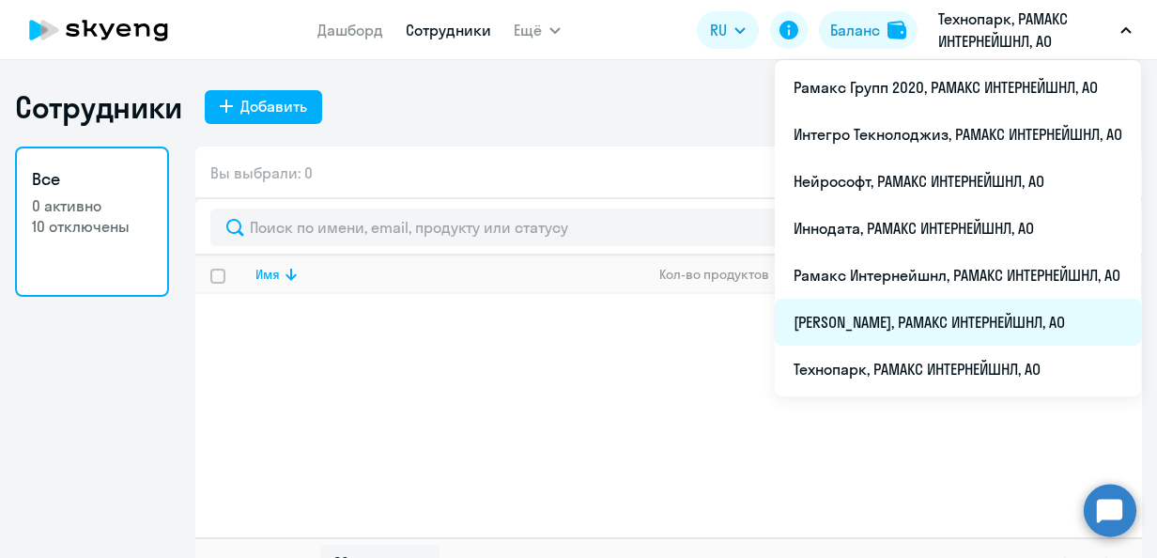
click at [841, 320] on li "[PERSON_NAME], РАМАКС ИНТЕРНЕЙШНЛ, АО" at bounding box center [958, 322] width 366 height 47
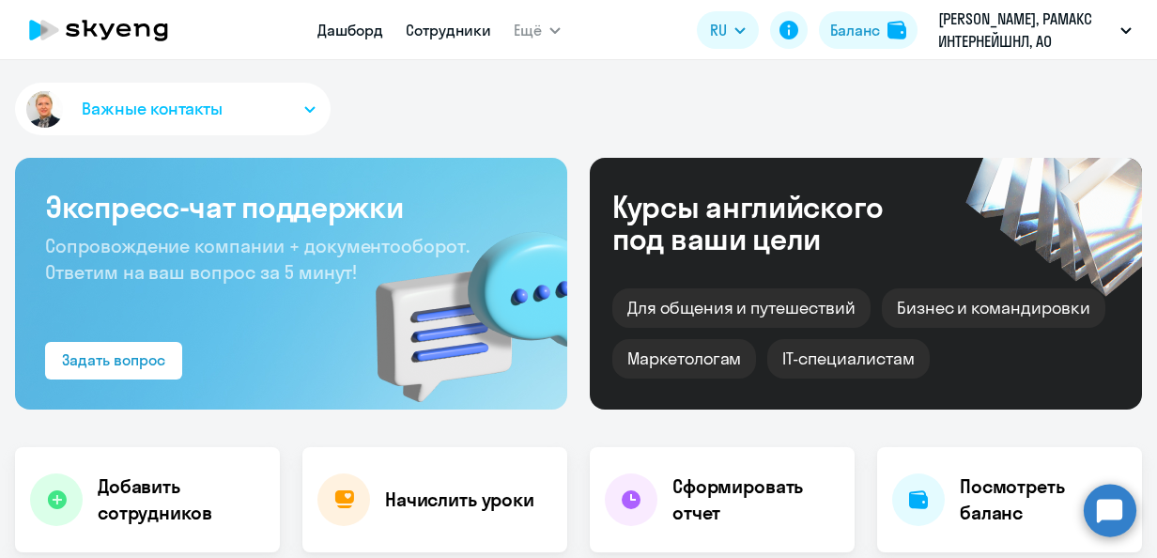
select select "30"
click at [436, 38] on link "Сотрудники" at bounding box center [448, 30] width 85 height 19
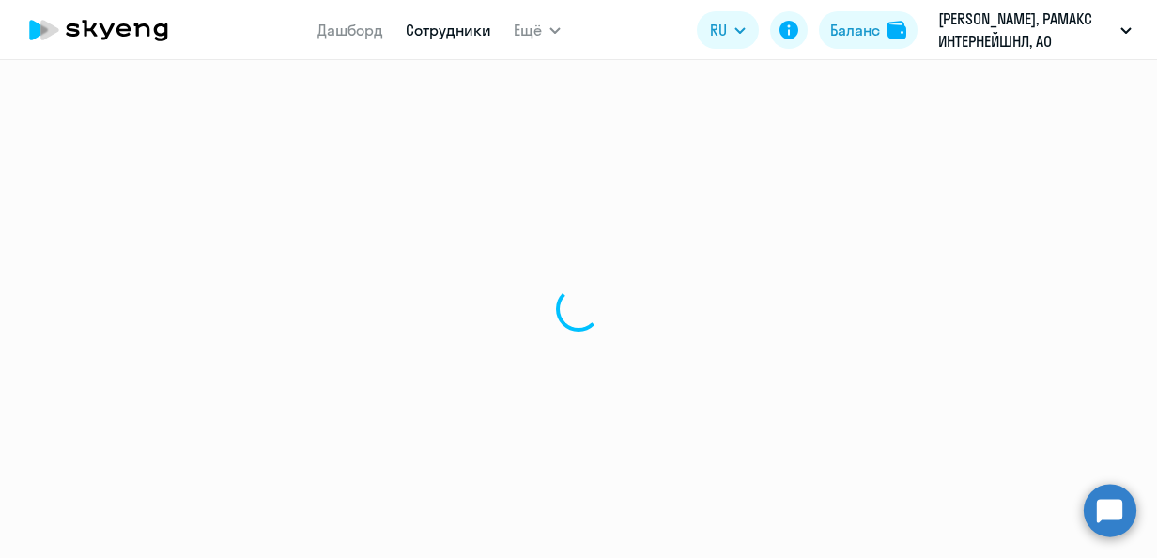
select select "30"
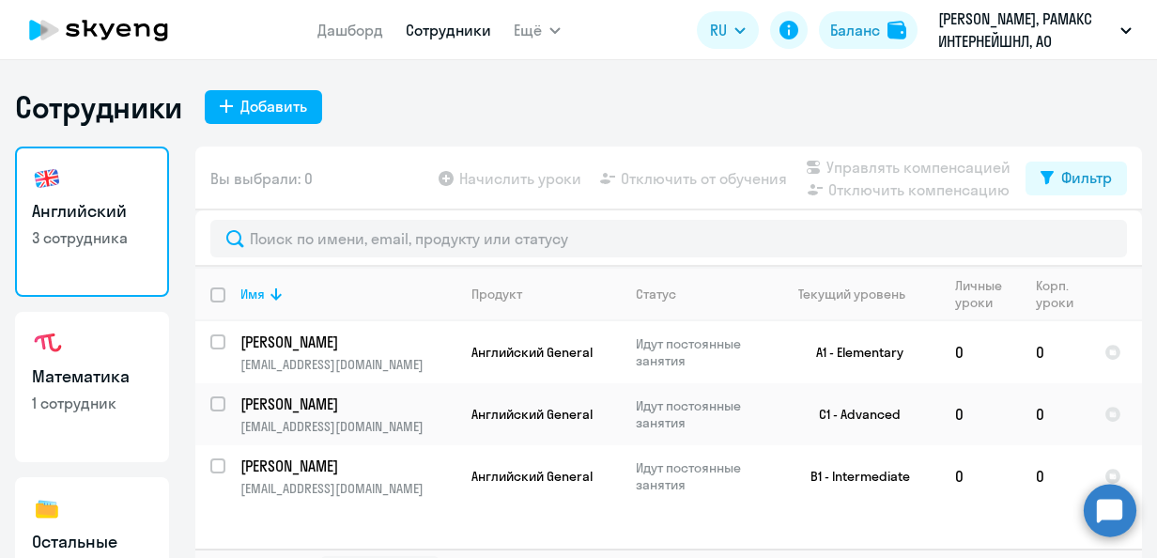
click at [69, 368] on h3 "Математика" at bounding box center [92, 376] width 120 height 24
select select "30"
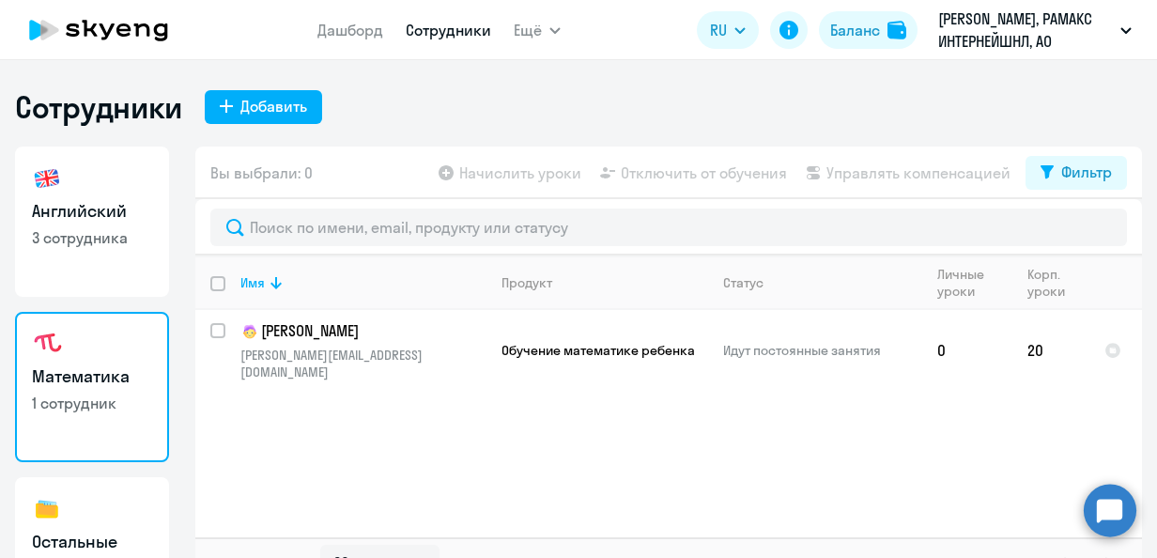
scroll to position [188, 0]
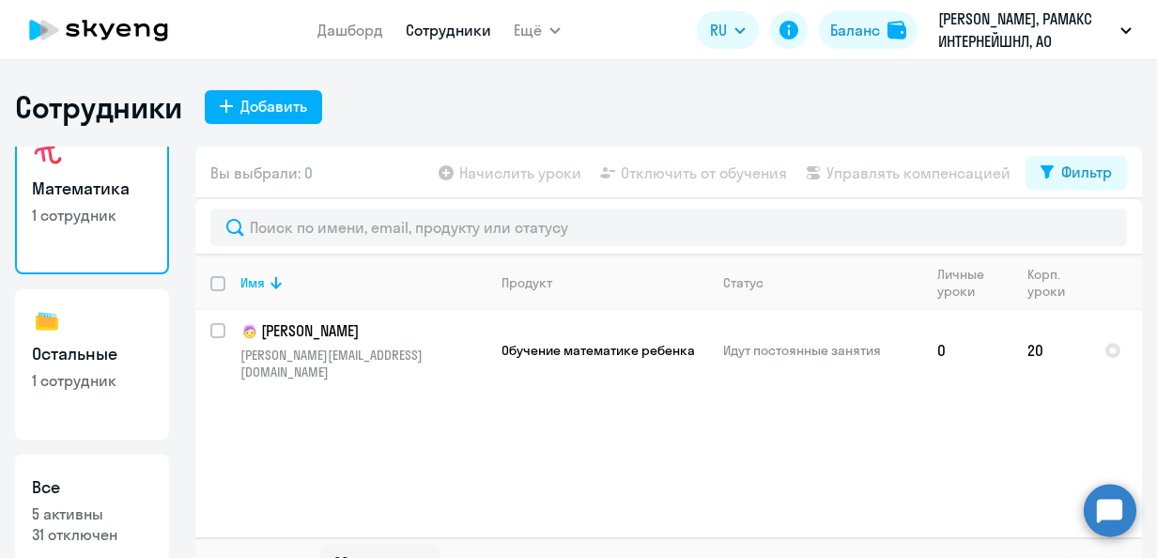
click at [111, 347] on h3 "Остальные" at bounding box center [92, 354] width 120 height 24
select select "30"
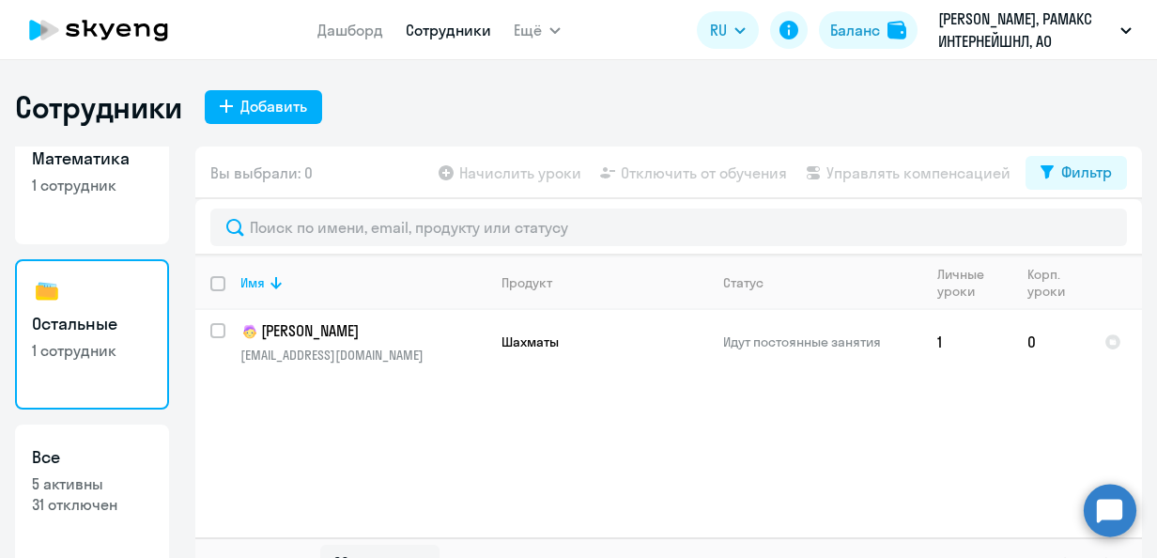
scroll to position [235, 0]
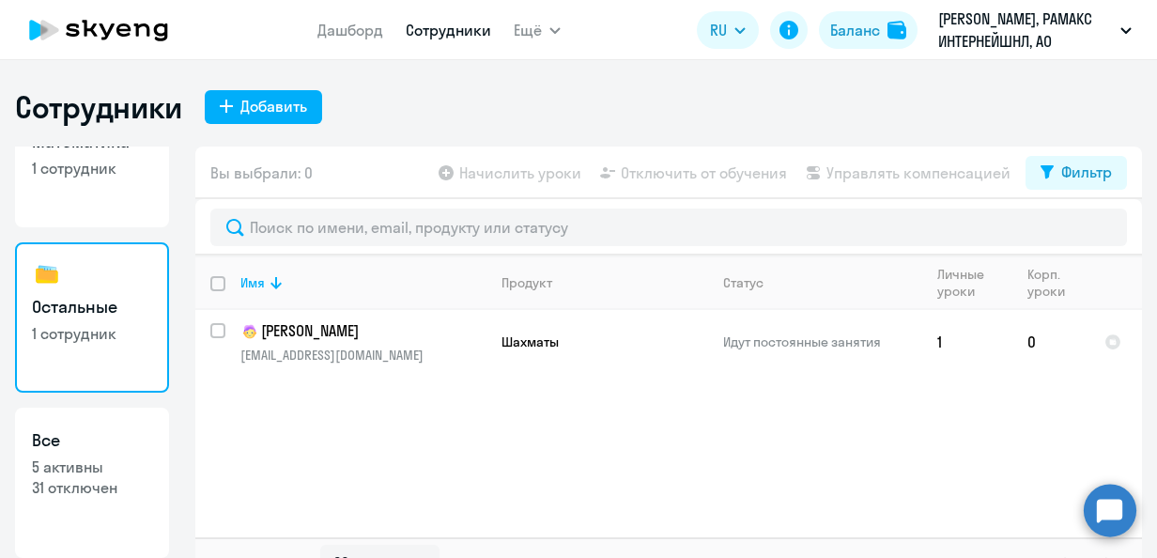
click at [70, 451] on h3 "Все" at bounding box center [92, 440] width 120 height 24
select select "30"
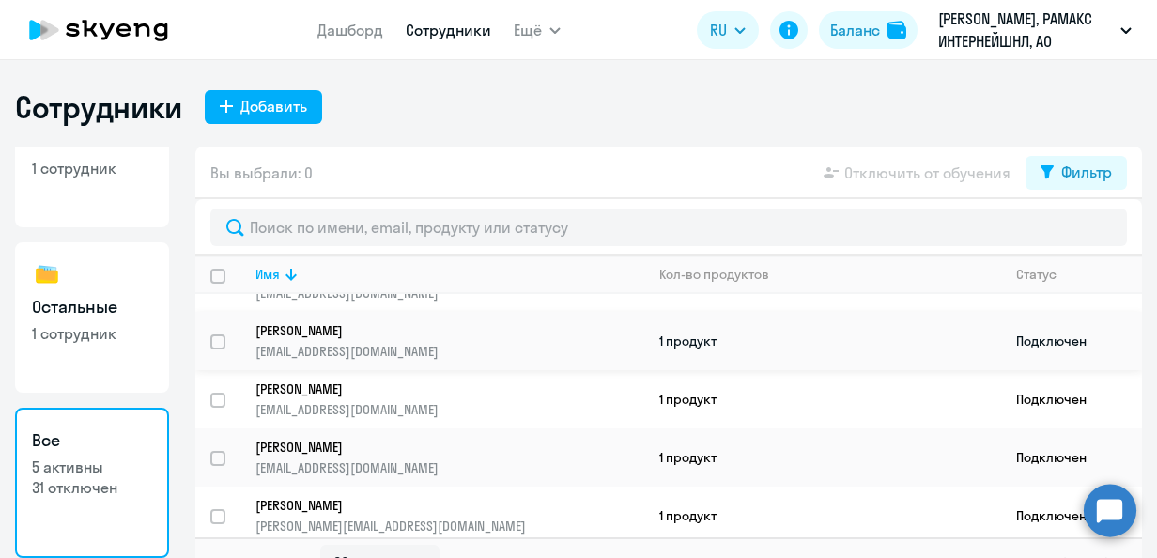
scroll to position [41, 0]
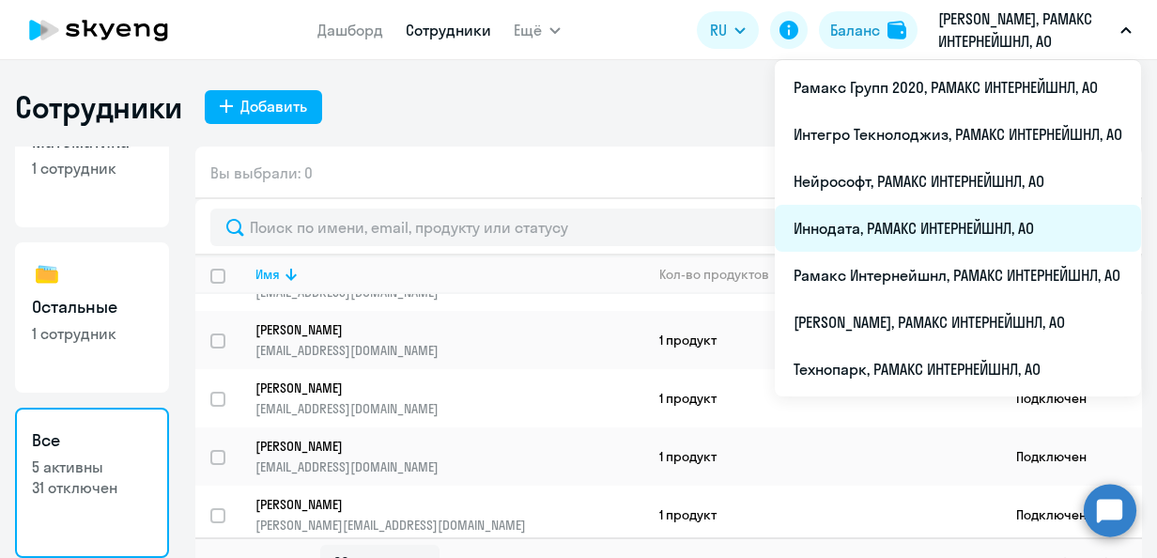
click at [866, 220] on li "Иннодата, РАМАКС ИНТЕРНЕЙШНЛ, АО" at bounding box center [958, 228] width 366 height 47
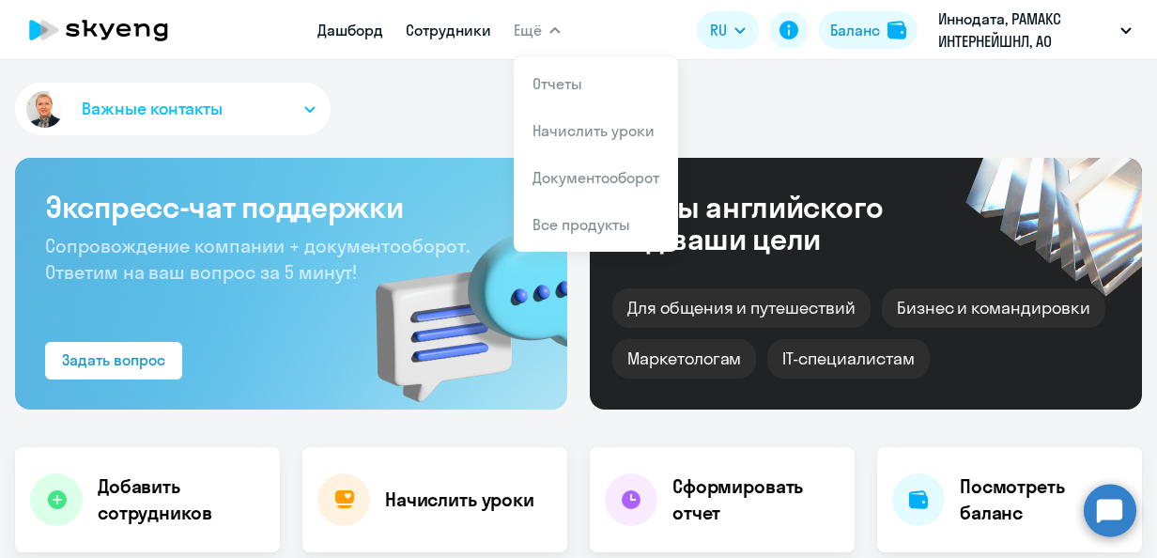
click at [427, 38] on link "Сотрудники" at bounding box center [448, 30] width 85 height 19
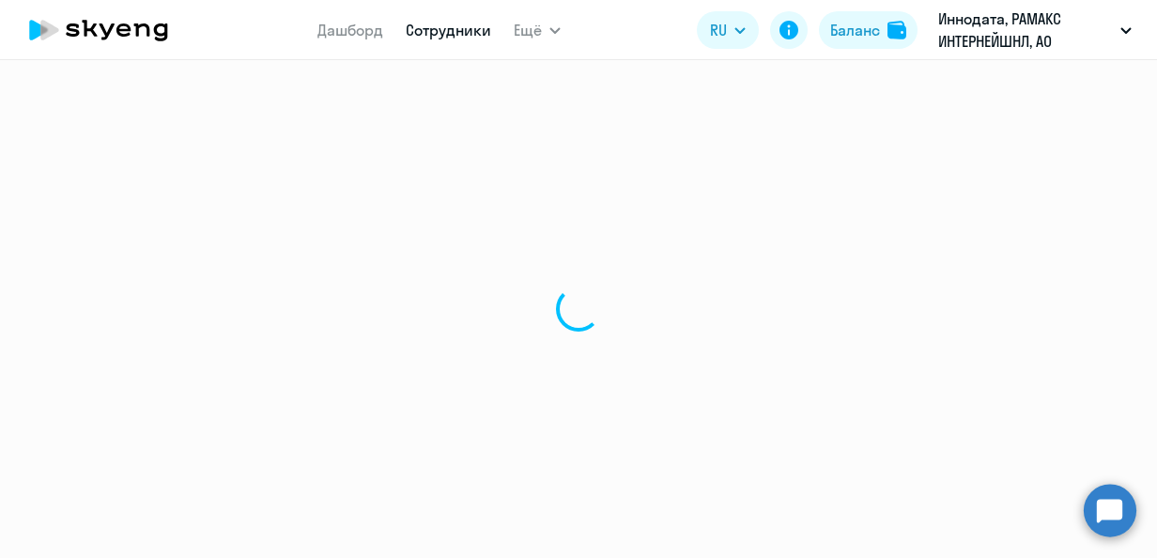
select select "30"
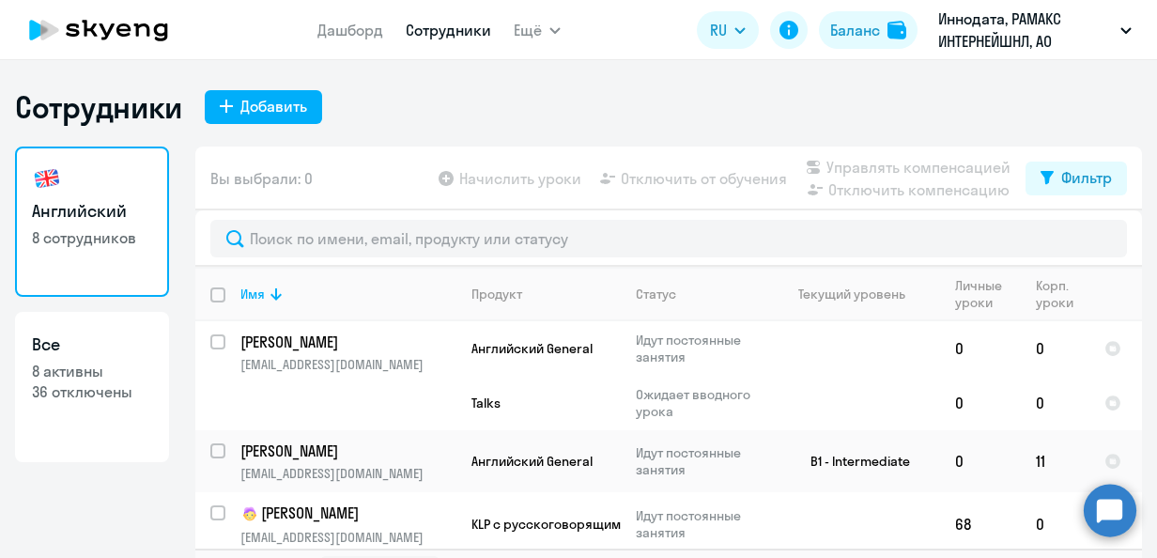
click at [64, 374] on p "8 активны" at bounding box center [92, 371] width 120 height 21
select select "30"
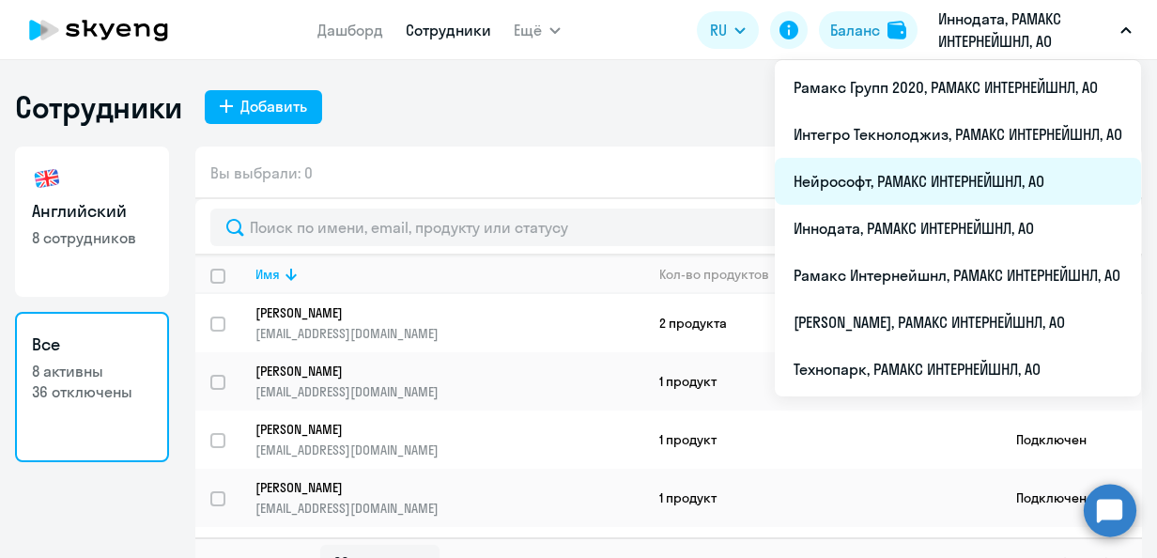
click at [858, 178] on li "Нейрософт, РАМАКС ИНТЕРНЕЙШНЛ, АО" at bounding box center [958, 181] width 366 height 47
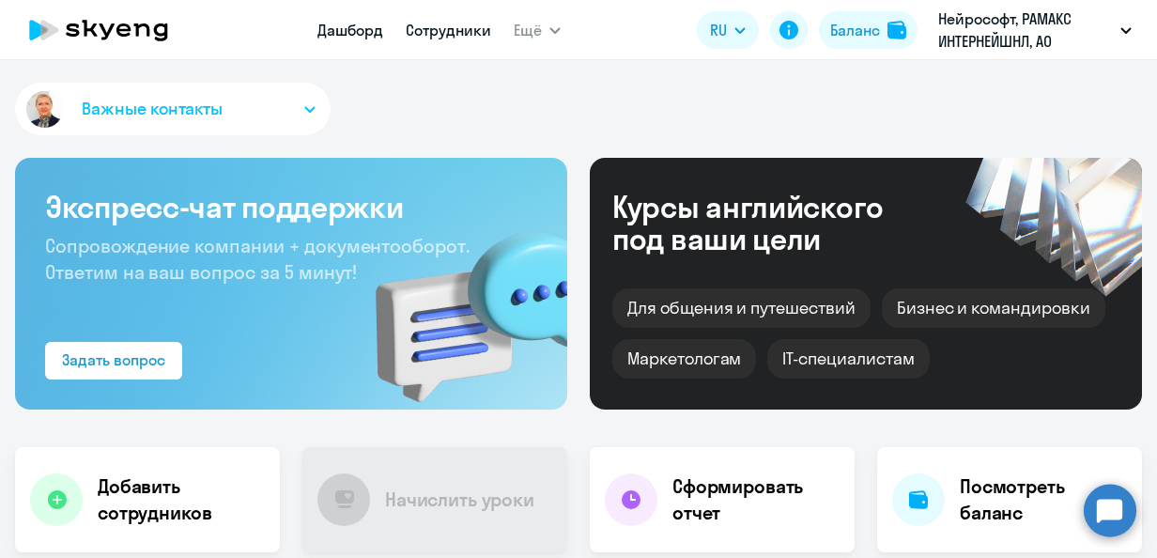
click at [456, 35] on link "Сотрудники" at bounding box center [448, 30] width 85 height 19
select select "30"
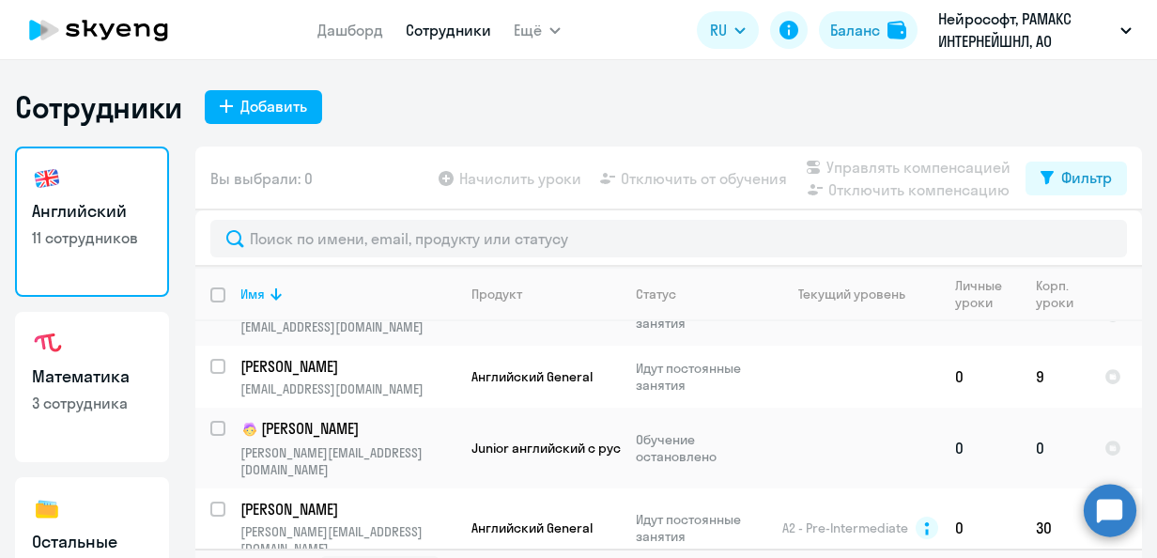
scroll to position [265, 0]
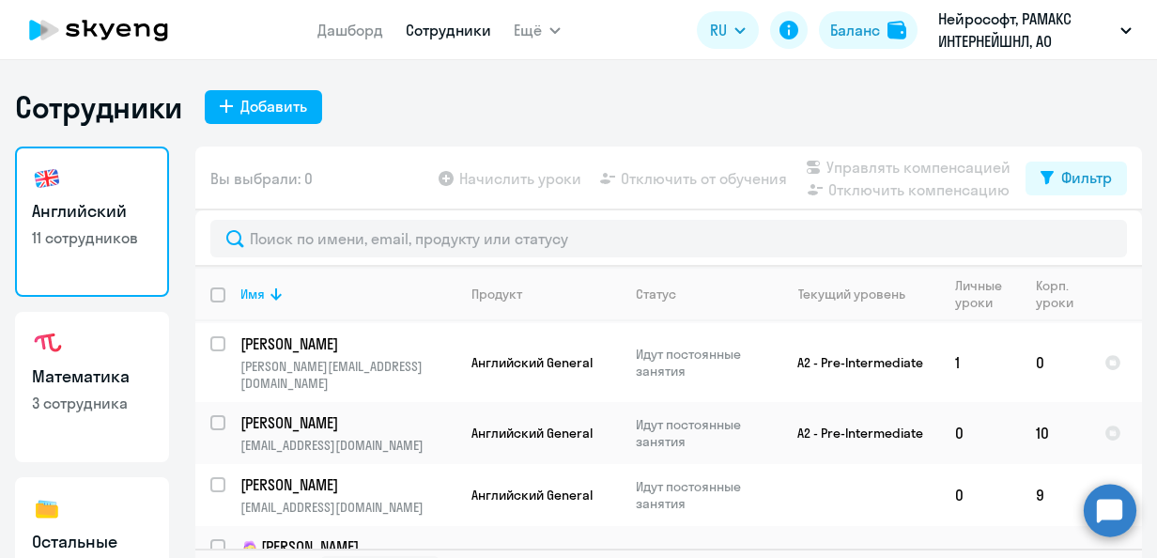
click at [77, 383] on h3 "Математика" at bounding box center [92, 376] width 120 height 24
select select "30"
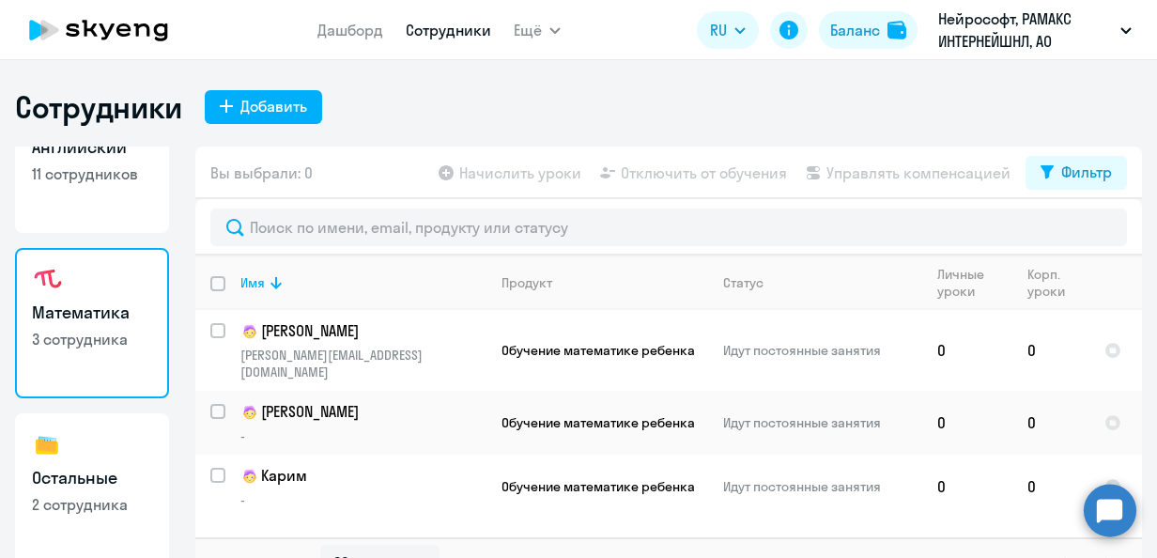
scroll to position [94, 0]
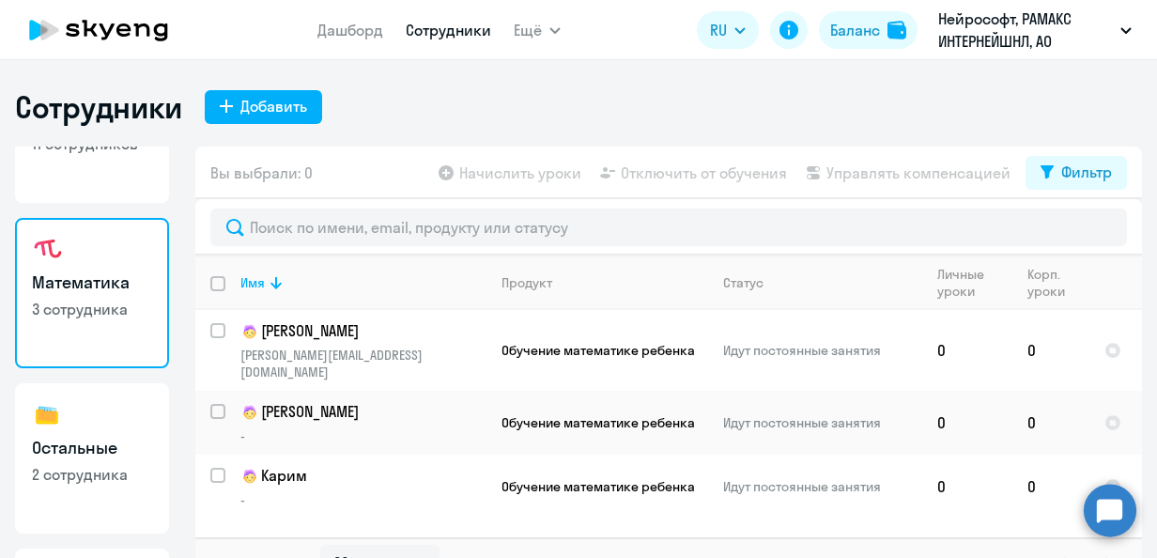
click at [69, 440] on h3 "Остальные" at bounding box center [92, 448] width 120 height 24
select select "30"
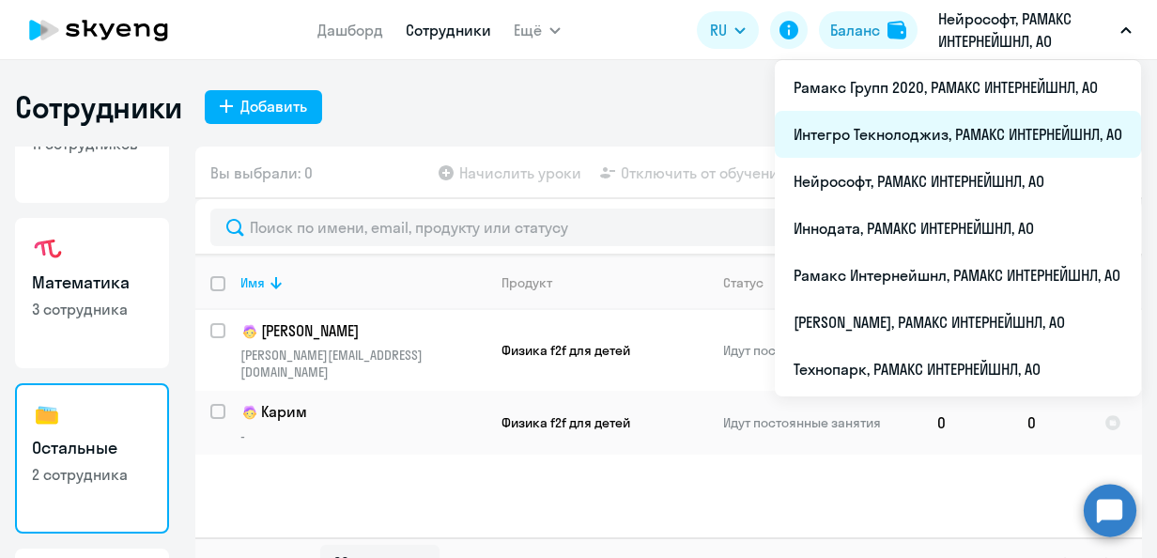
click at [868, 131] on li "Интегро Текнолоджиз, РАМАКС ИНТЕРНЕЙШНЛ, АО" at bounding box center [958, 134] width 366 height 47
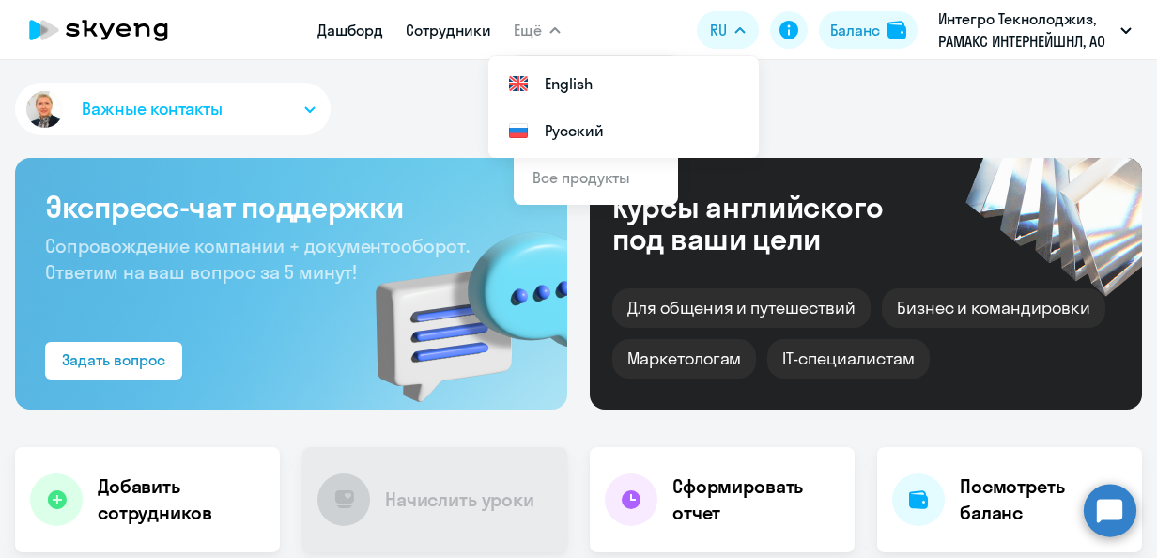
select select "30"
click at [441, 37] on link "Сотрудники" at bounding box center [448, 30] width 85 height 19
select select "30"
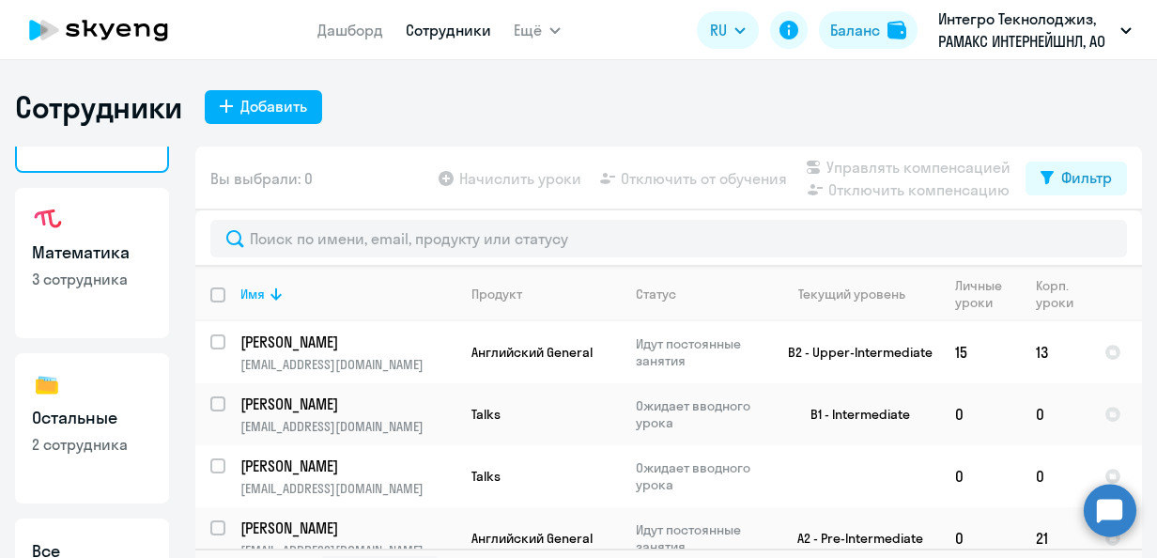
scroll to position [188, 0]
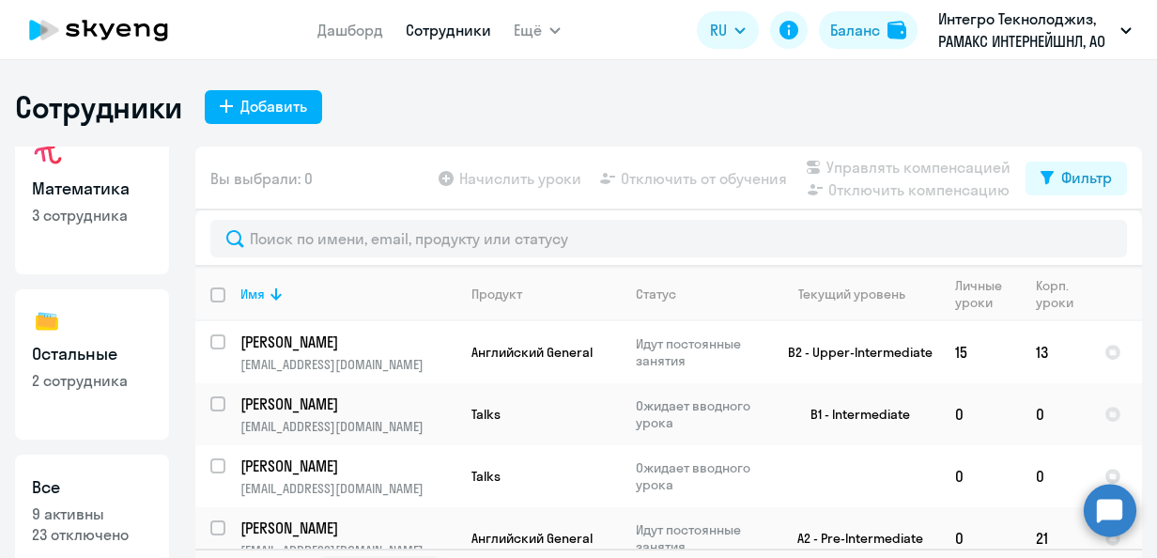
click at [94, 380] on p "2 сотрудника" at bounding box center [92, 380] width 120 height 21
select select "30"
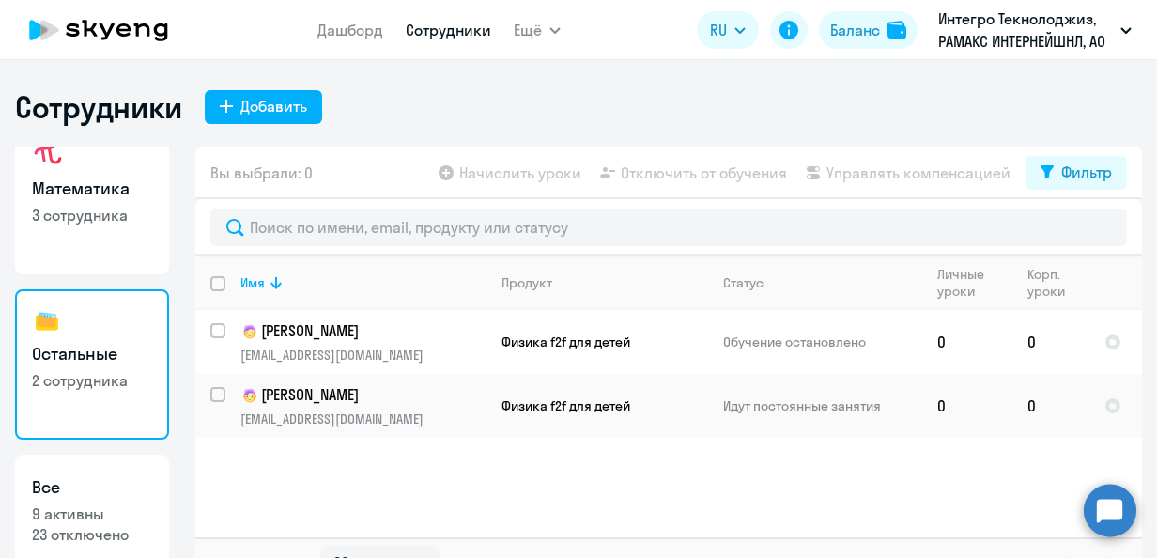
click at [39, 244] on link "Математика 3 сотрудника" at bounding box center [92, 199] width 154 height 150
select select "30"
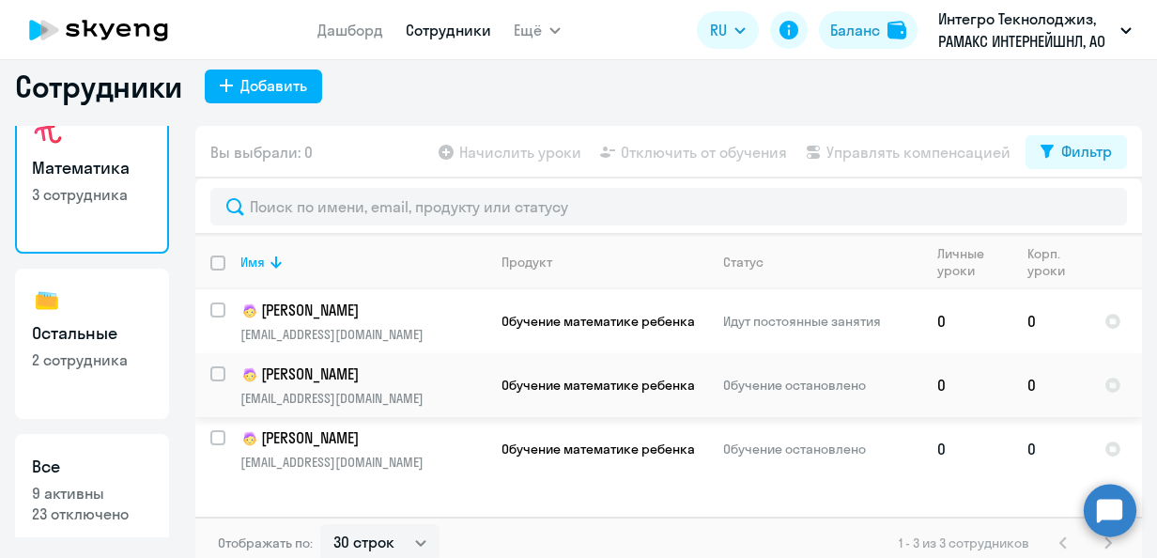
scroll to position [32, 0]
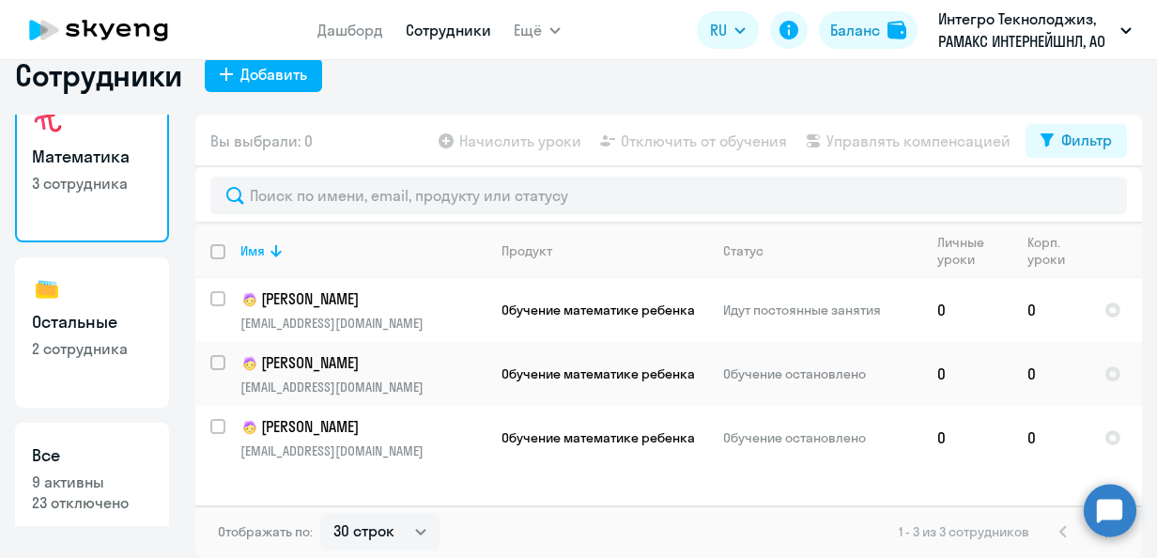
click at [51, 462] on h3 "Все" at bounding box center [92, 455] width 120 height 24
select select "30"
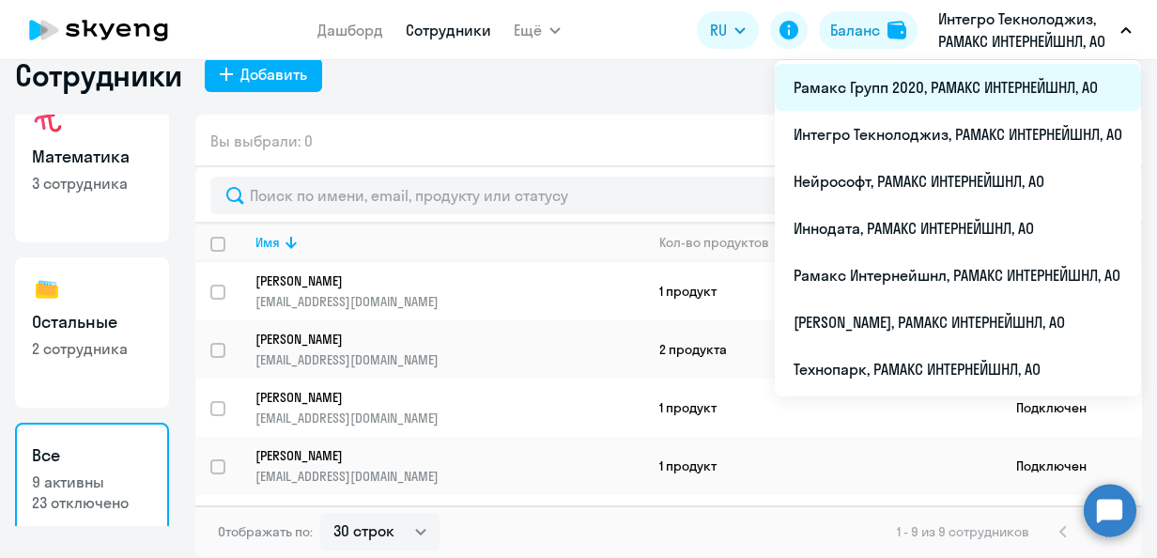
click at [859, 85] on li "Рамакс Групп 2020, РАМАКС ИНТЕРНЕЙШНЛ, АО" at bounding box center [958, 87] width 366 height 47
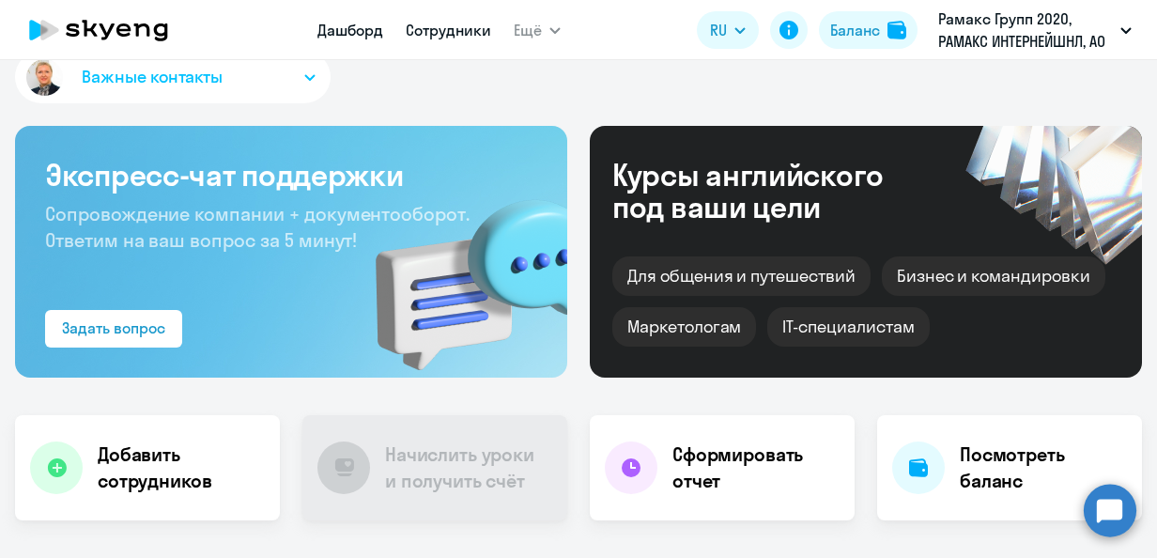
click at [424, 29] on link "Сотрудники" at bounding box center [448, 30] width 85 height 19
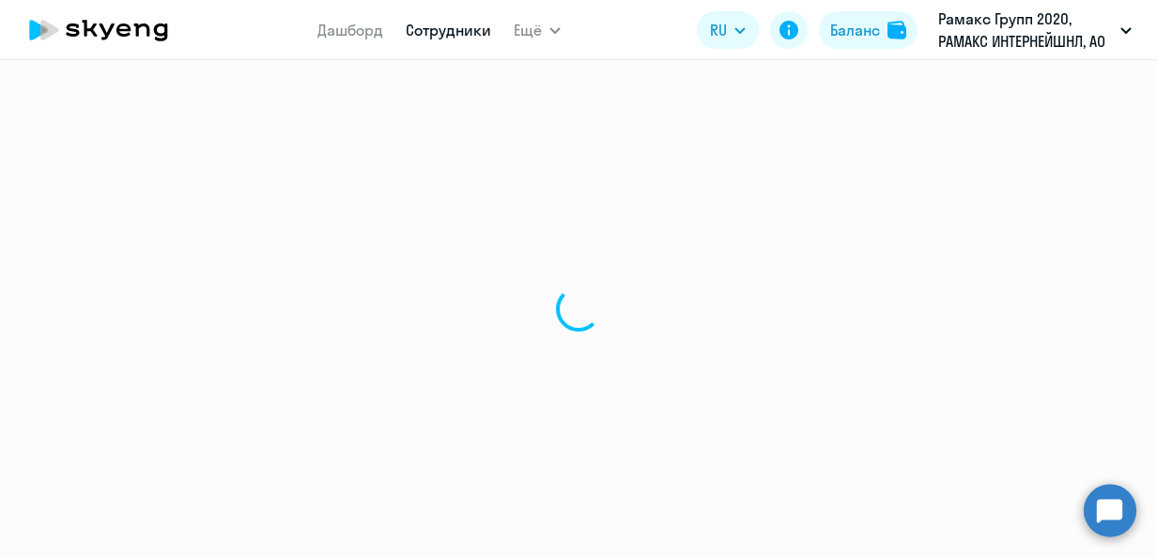
select select "30"
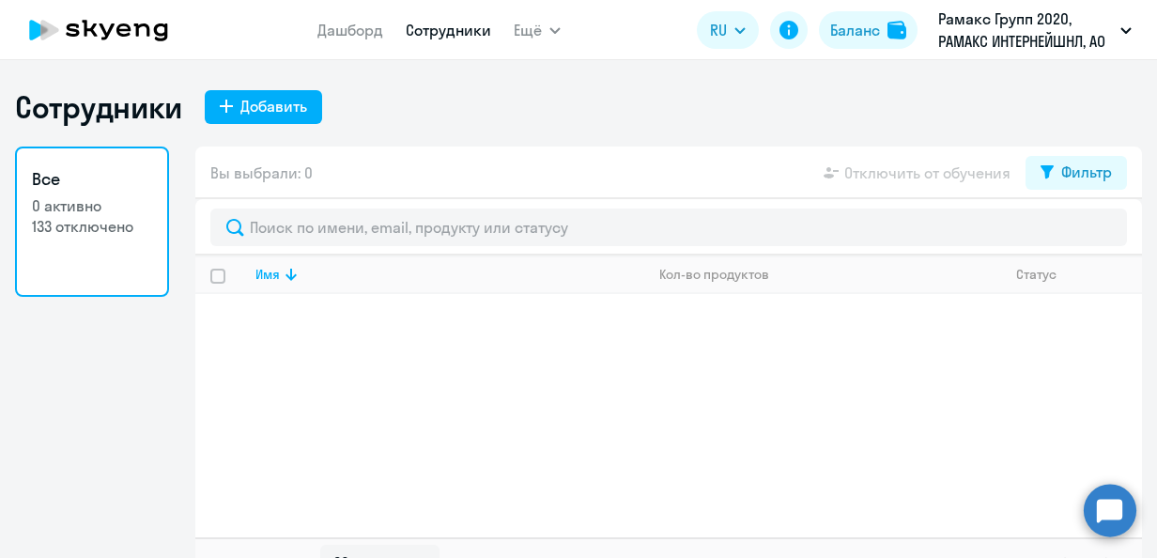
click at [83, 229] on p "133 отключено" at bounding box center [92, 226] width 120 height 21
click at [77, 223] on p "133 отключено" at bounding box center [92, 226] width 120 height 21
click at [1040, 168] on icon at bounding box center [1046, 171] width 13 height 13
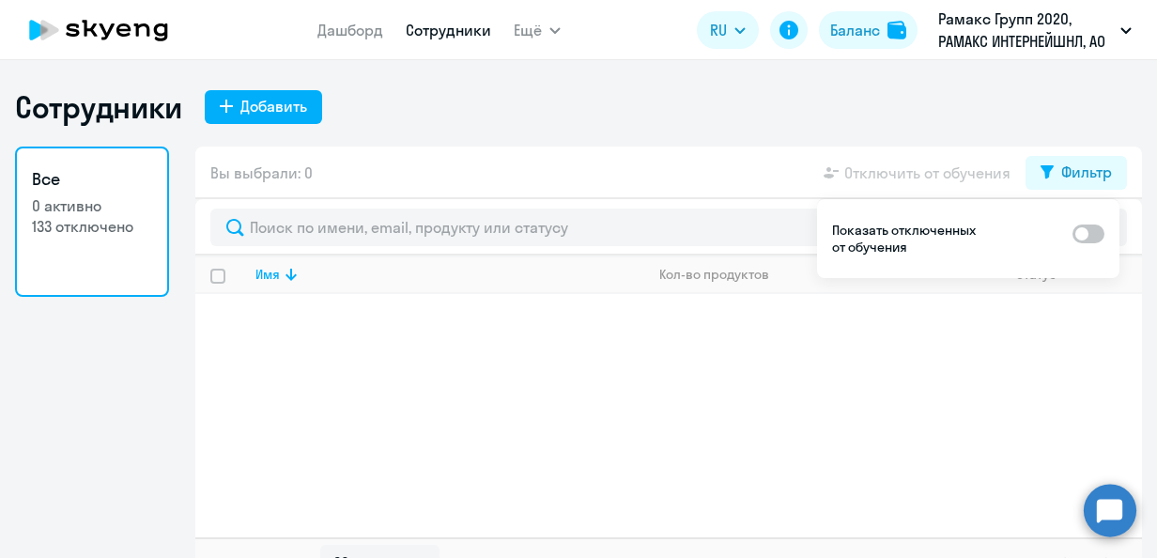
click at [1093, 229] on span at bounding box center [1088, 233] width 32 height 19
click at [1072, 233] on input "checkbox" at bounding box center [1071, 233] width 1 height 1
checkbox input "true"
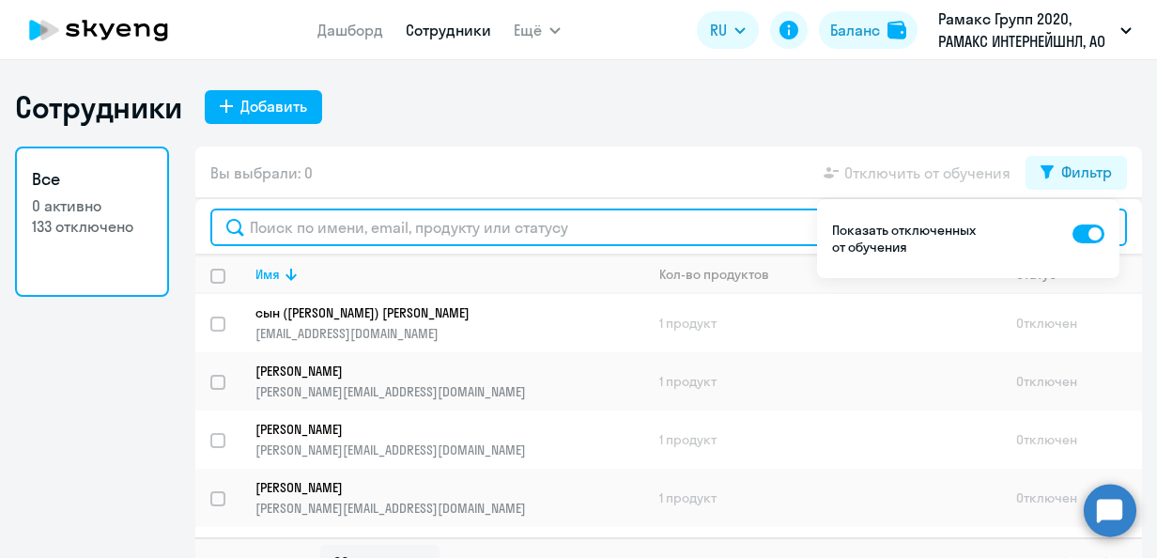
click at [324, 223] on input "text" at bounding box center [668, 227] width 916 height 38
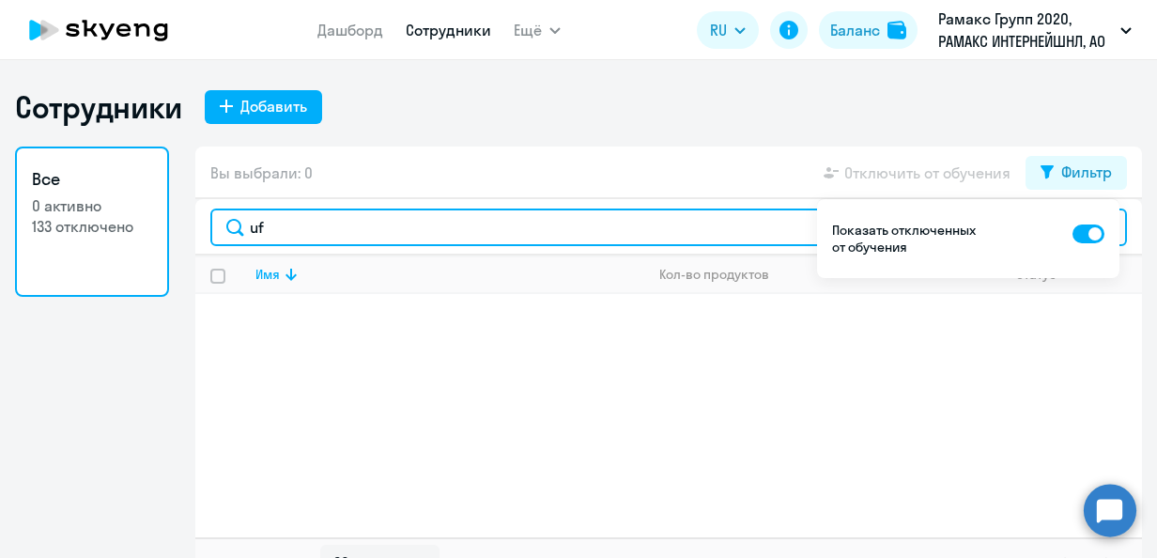
type input "u"
type input "[PERSON_NAME]"
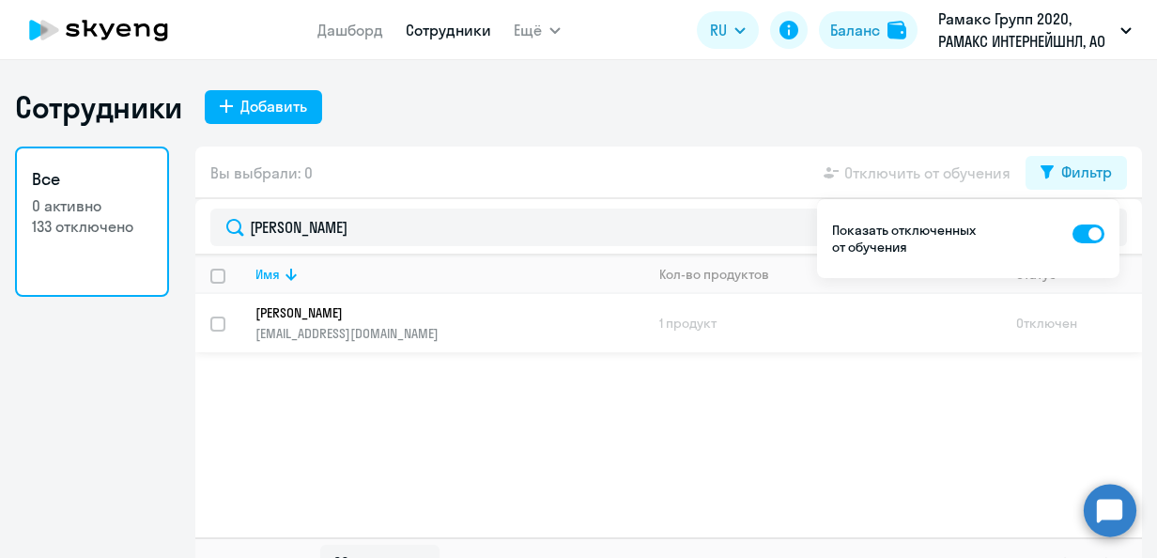
click at [334, 304] on p "[PERSON_NAME]" at bounding box center [436, 312] width 362 height 17
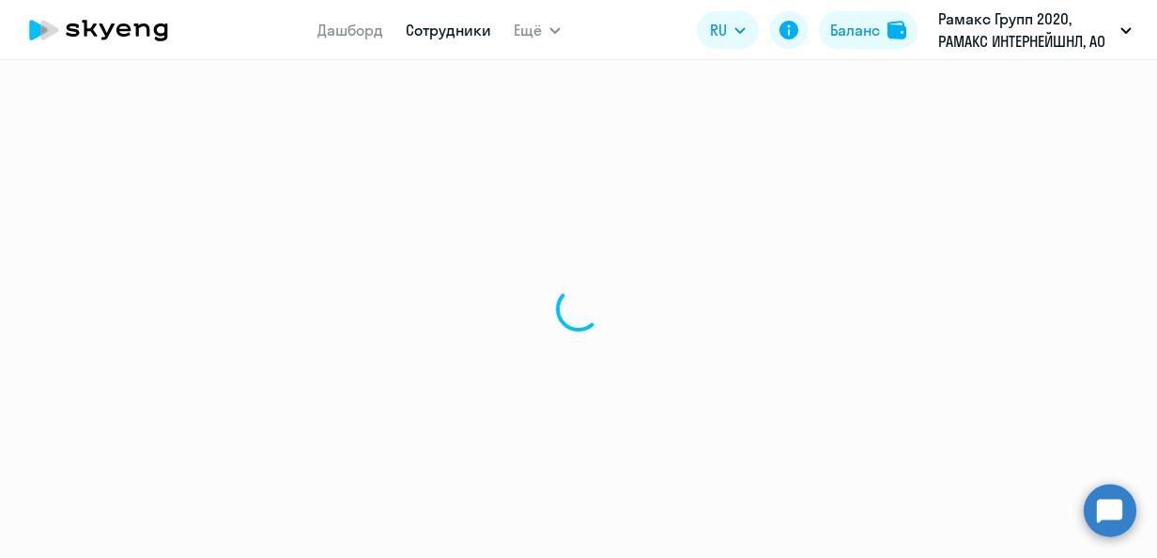
select select "english"
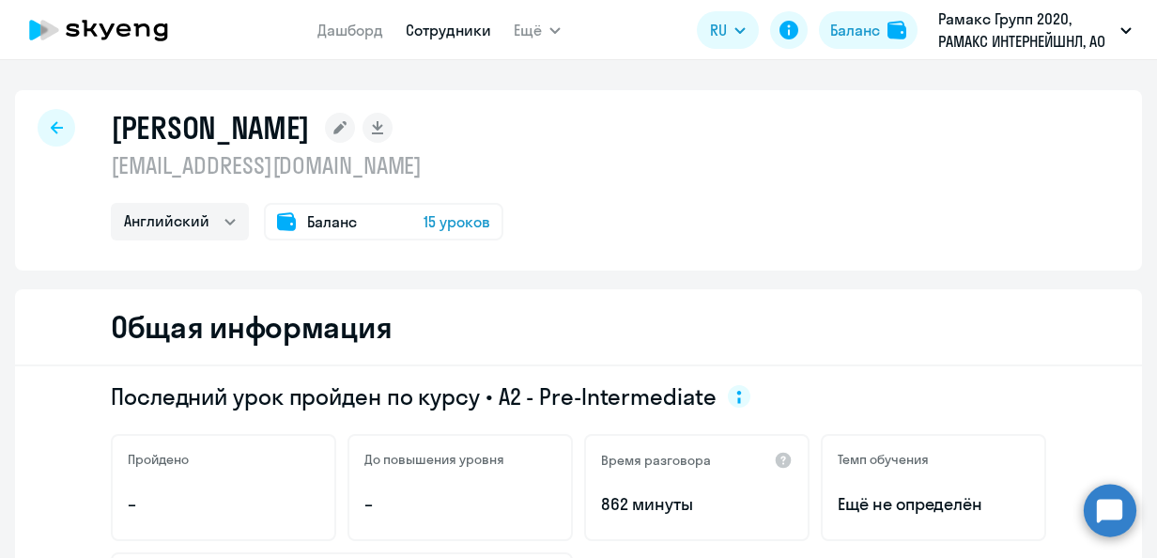
click at [51, 128] on icon at bounding box center [57, 127] width 12 height 12
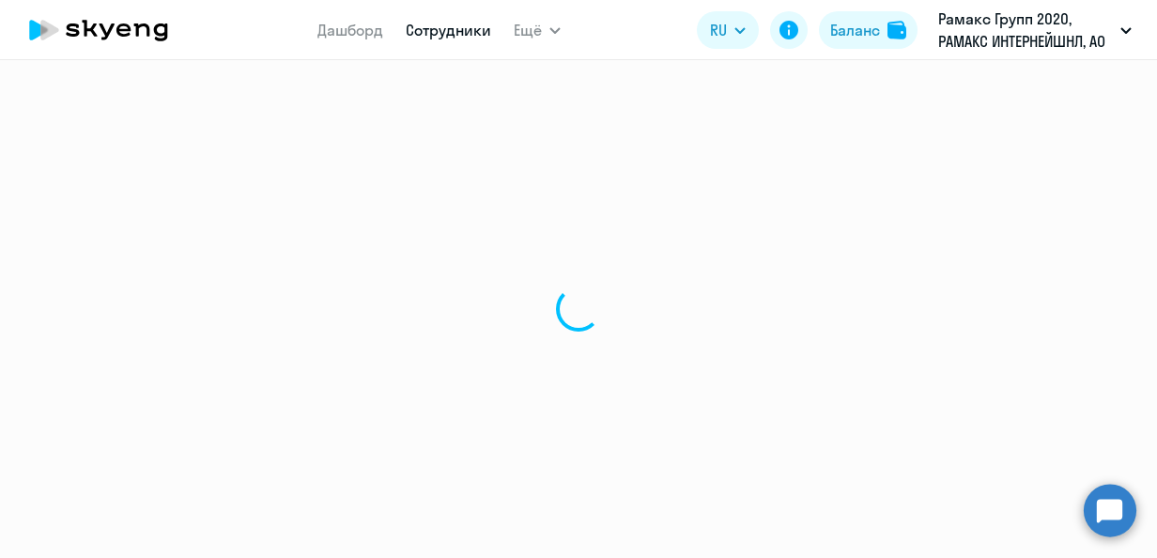
select select "30"
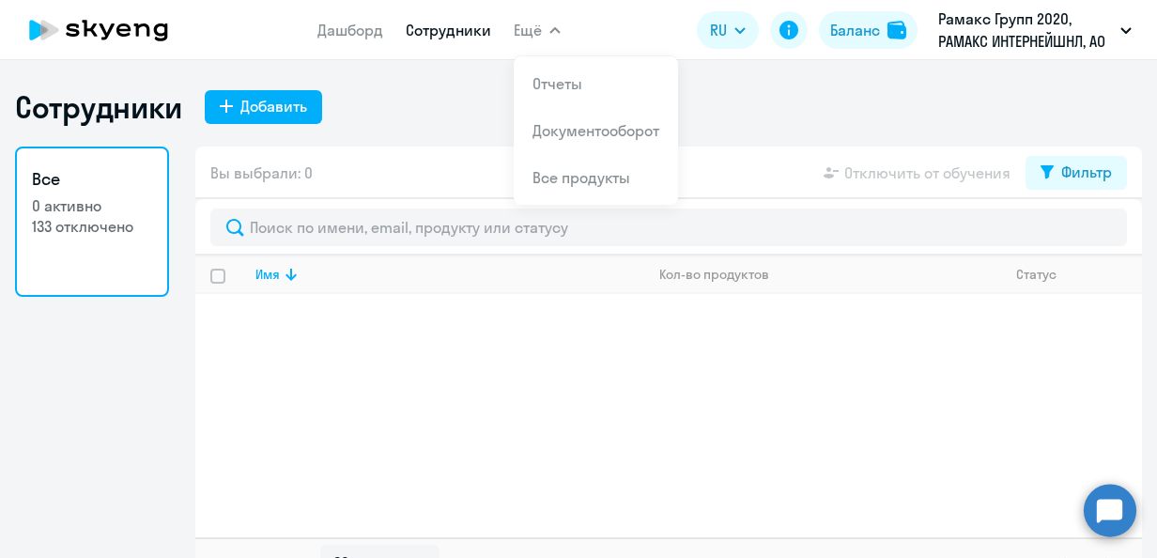
click at [454, 27] on link "Сотрудники" at bounding box center [448, 30] width 85 height 19
select select "30"
